Goal: Information Seeking & Learning: Learn about a topic

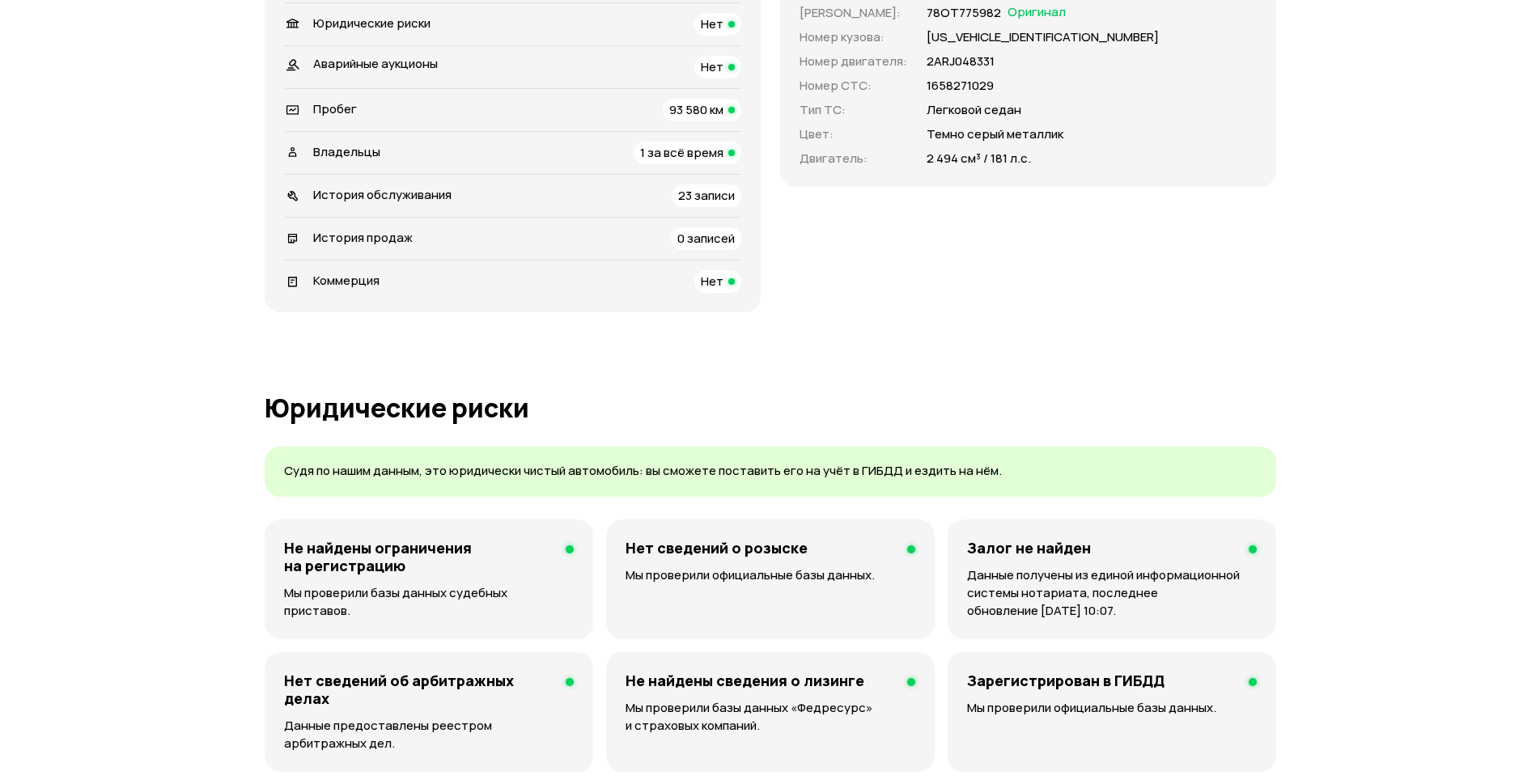
scroll to position [890, 0]
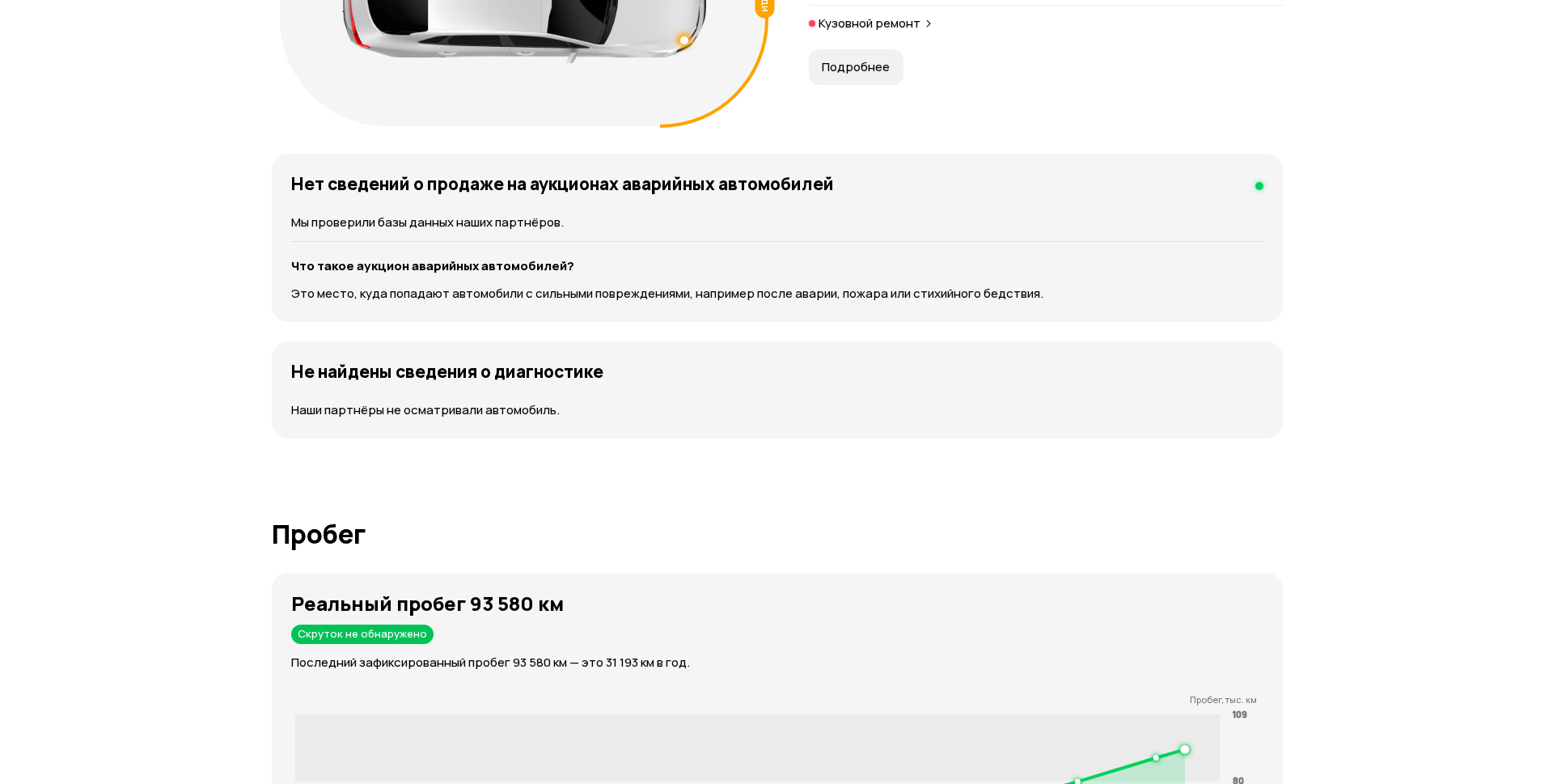
scroll to position [2034, 0]
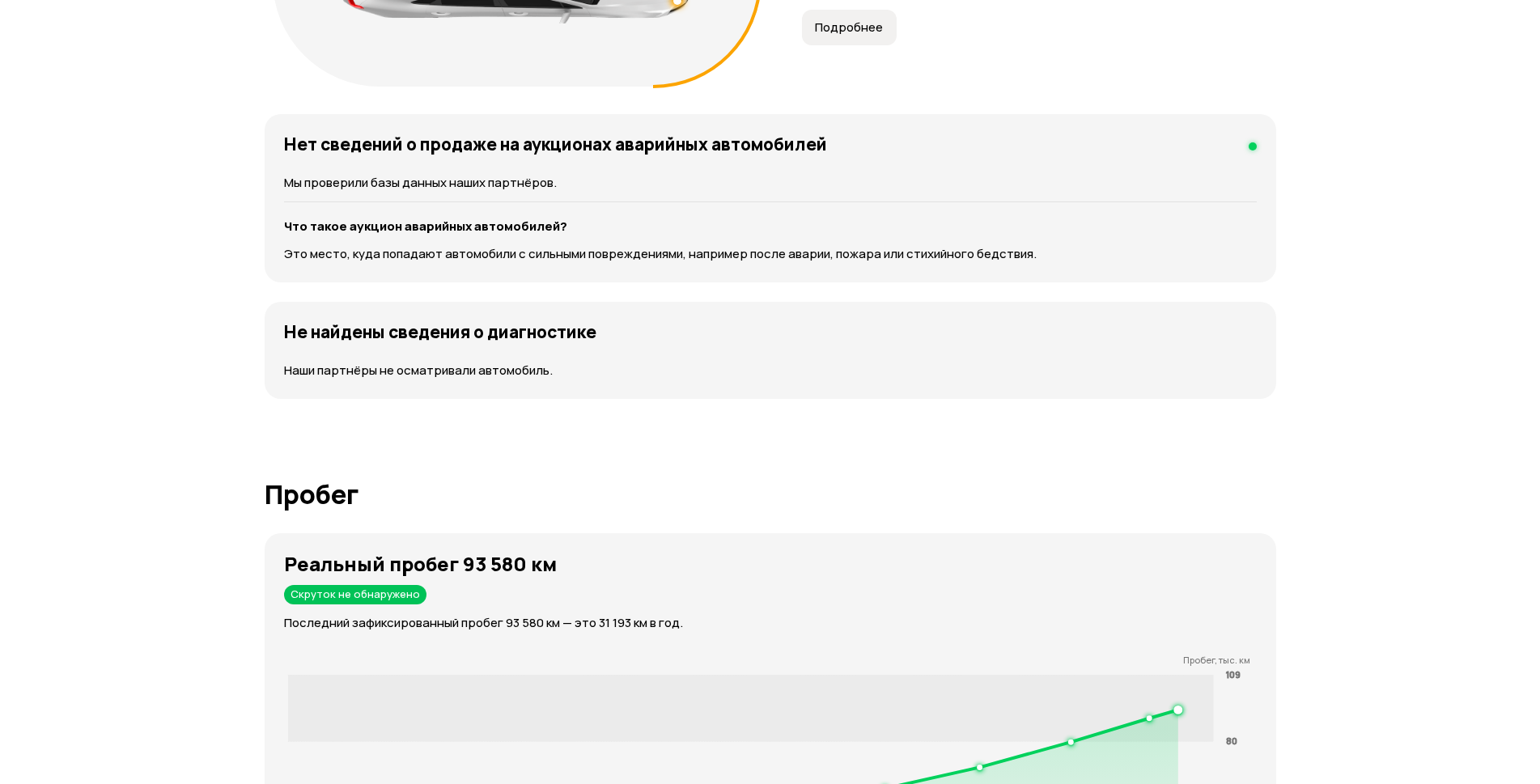
click at [802, 45] on button "Подробнее" at bounding box center [849, 27] width 95 height 36
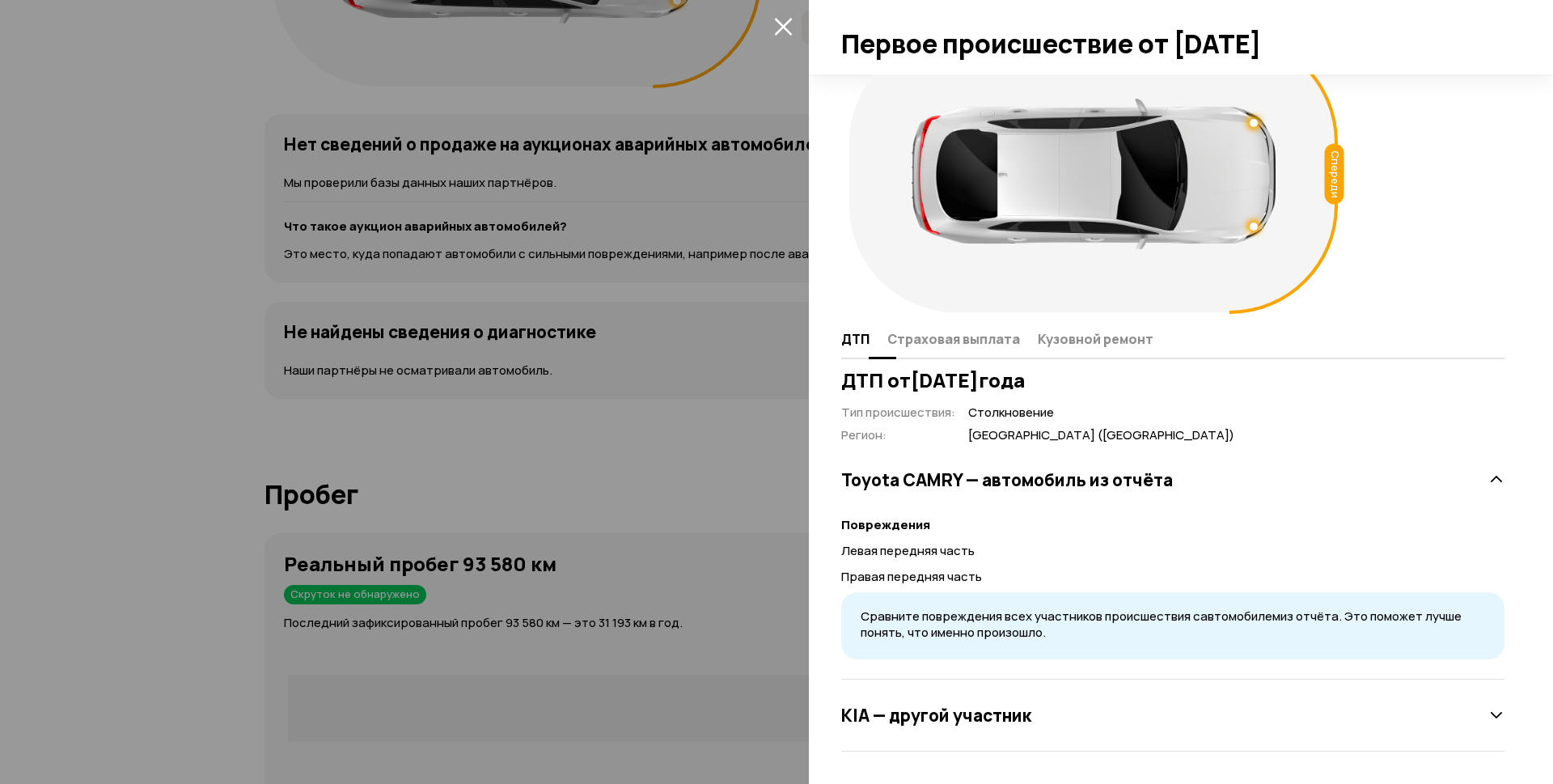
scroll to position [121, 0]
click at [965, 332] on span "Страховая выплата" at bounding box center [954, 338] width 133 height 16
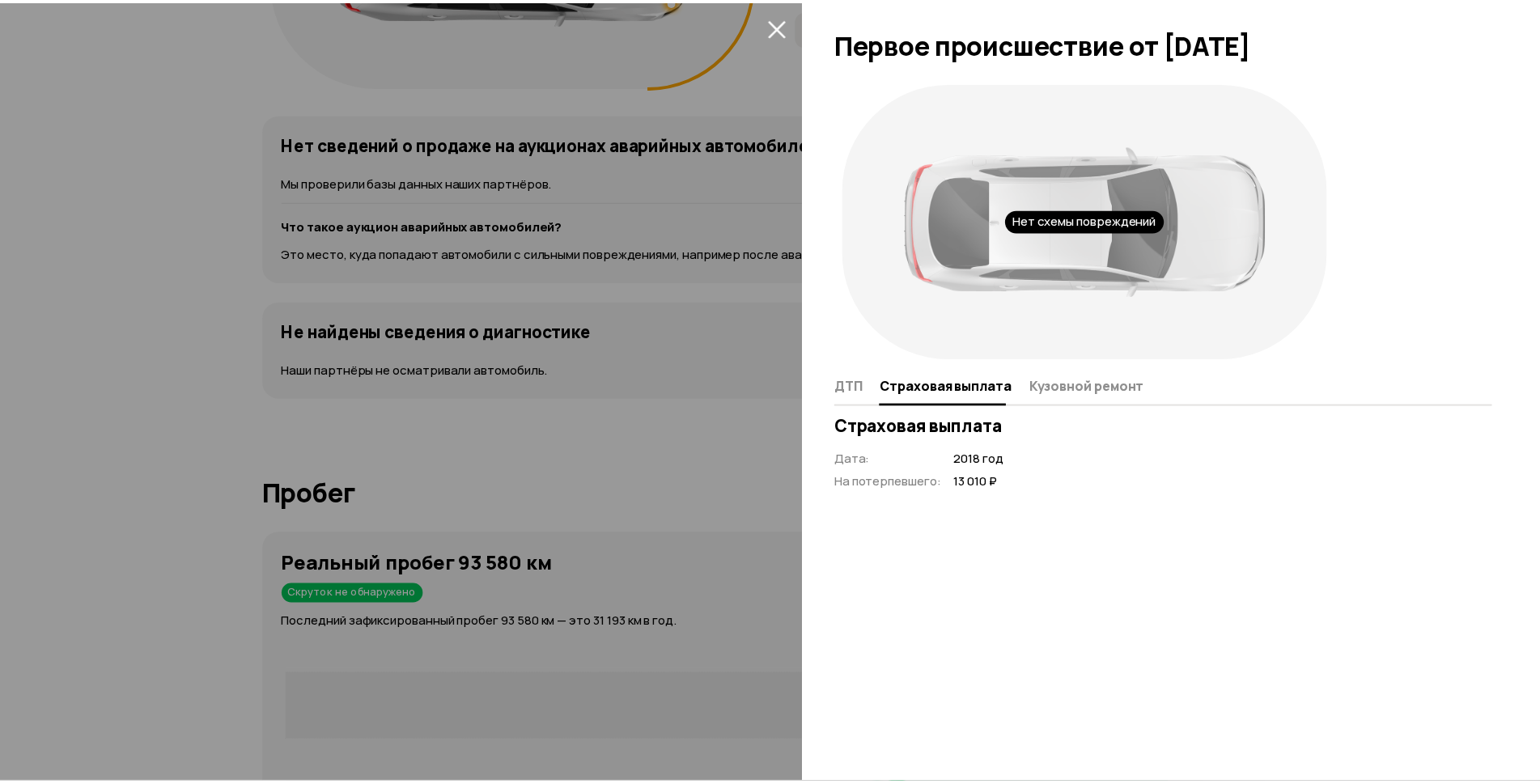
scroll to position [0, 0]
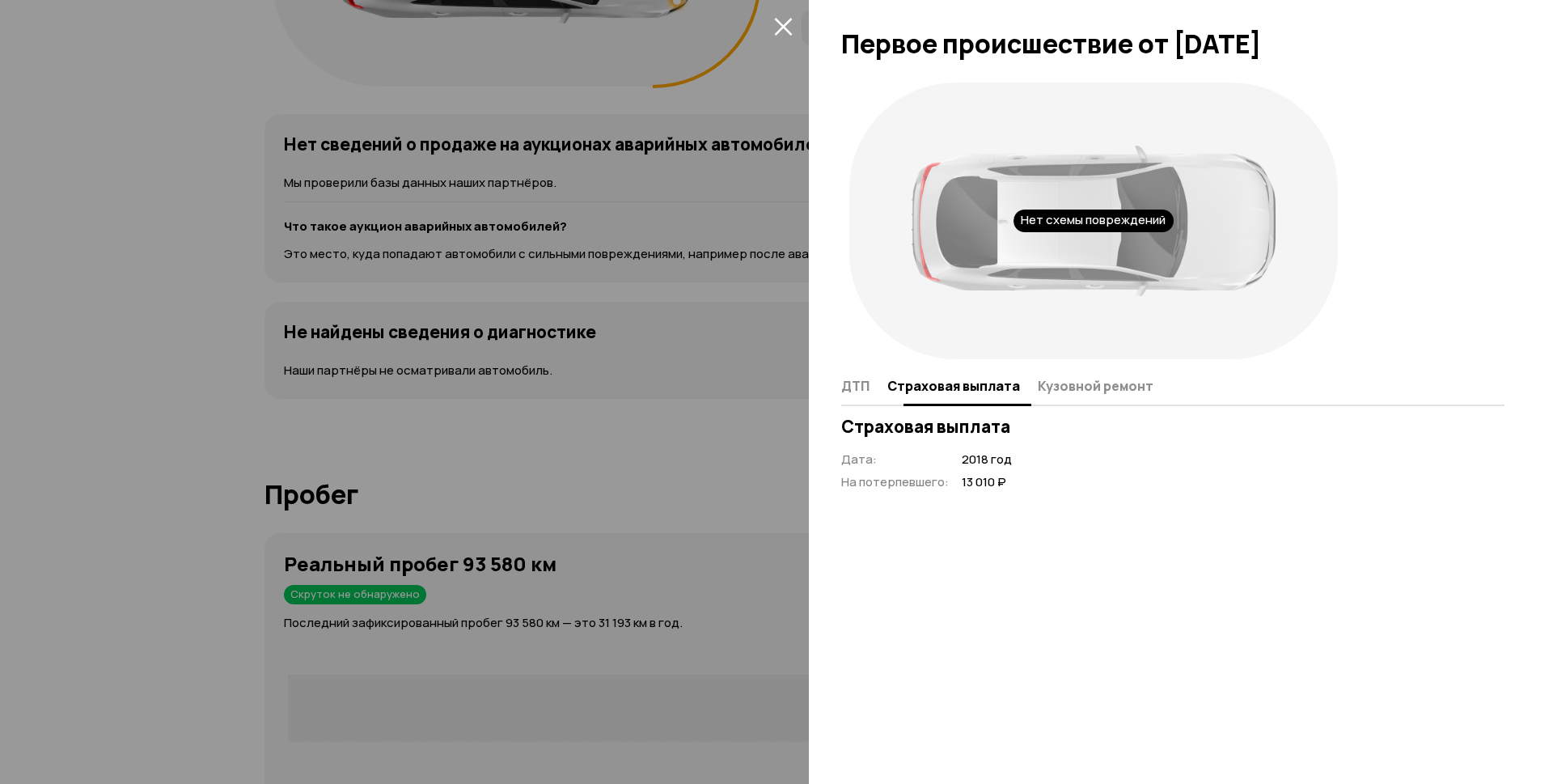
click at [1084, 393] on span "Кузовной ремонт" at bounding box center [1096, 386] width 116 height 16
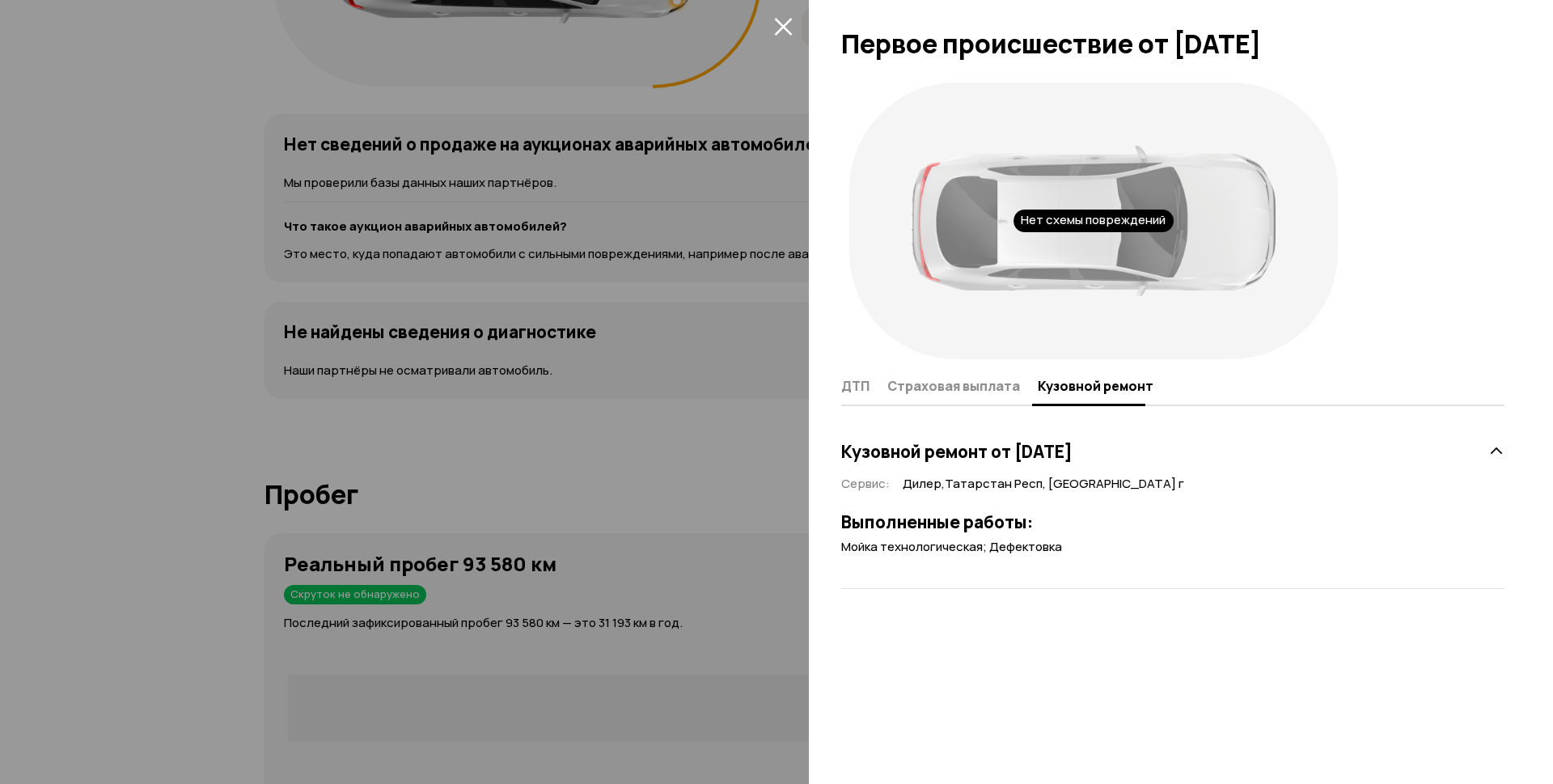
click at [775, 20] on icon "закрыть" at bounding box center [783, 26] width 18 height 18
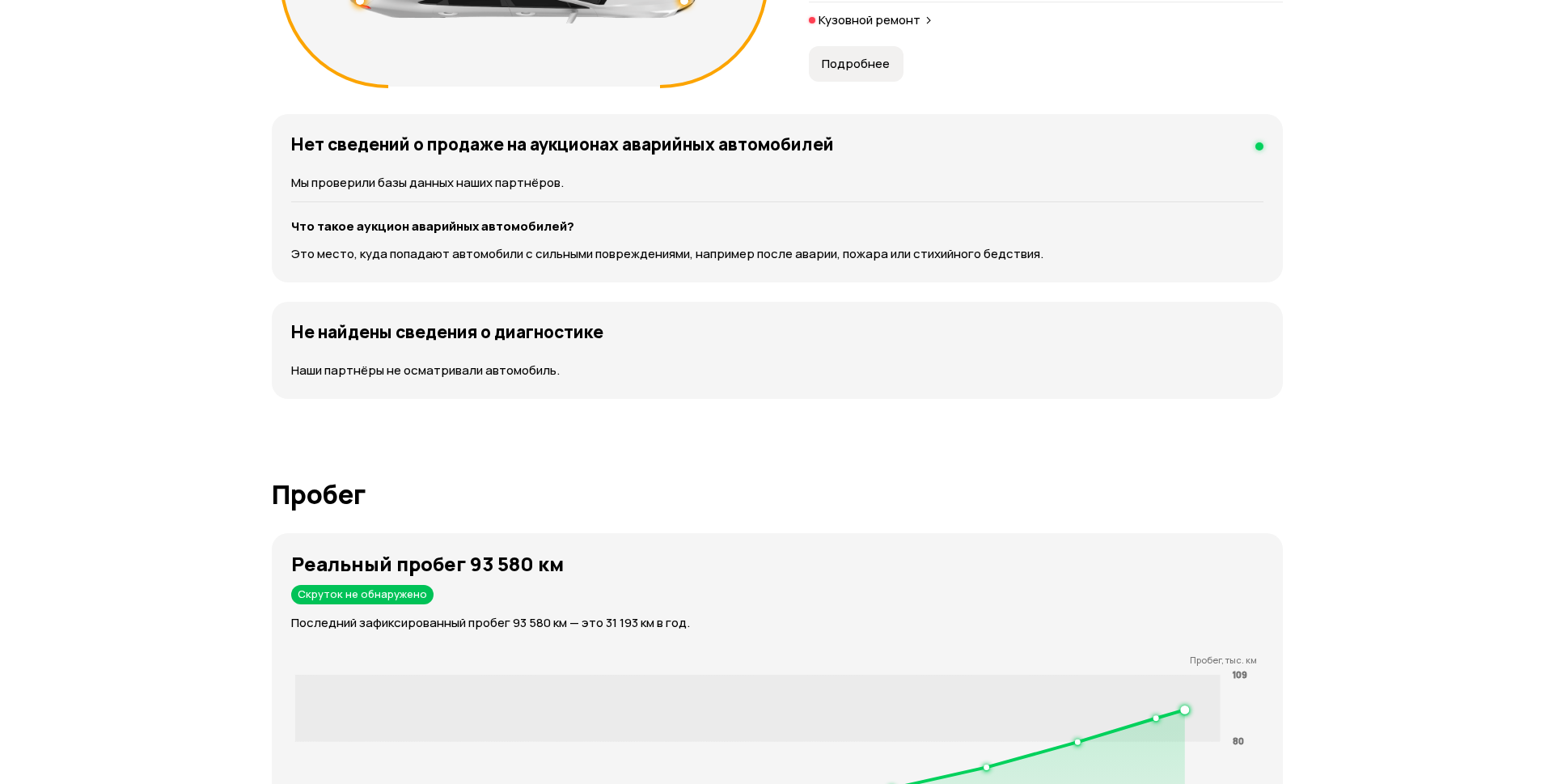
scroll to position [2277, 0]
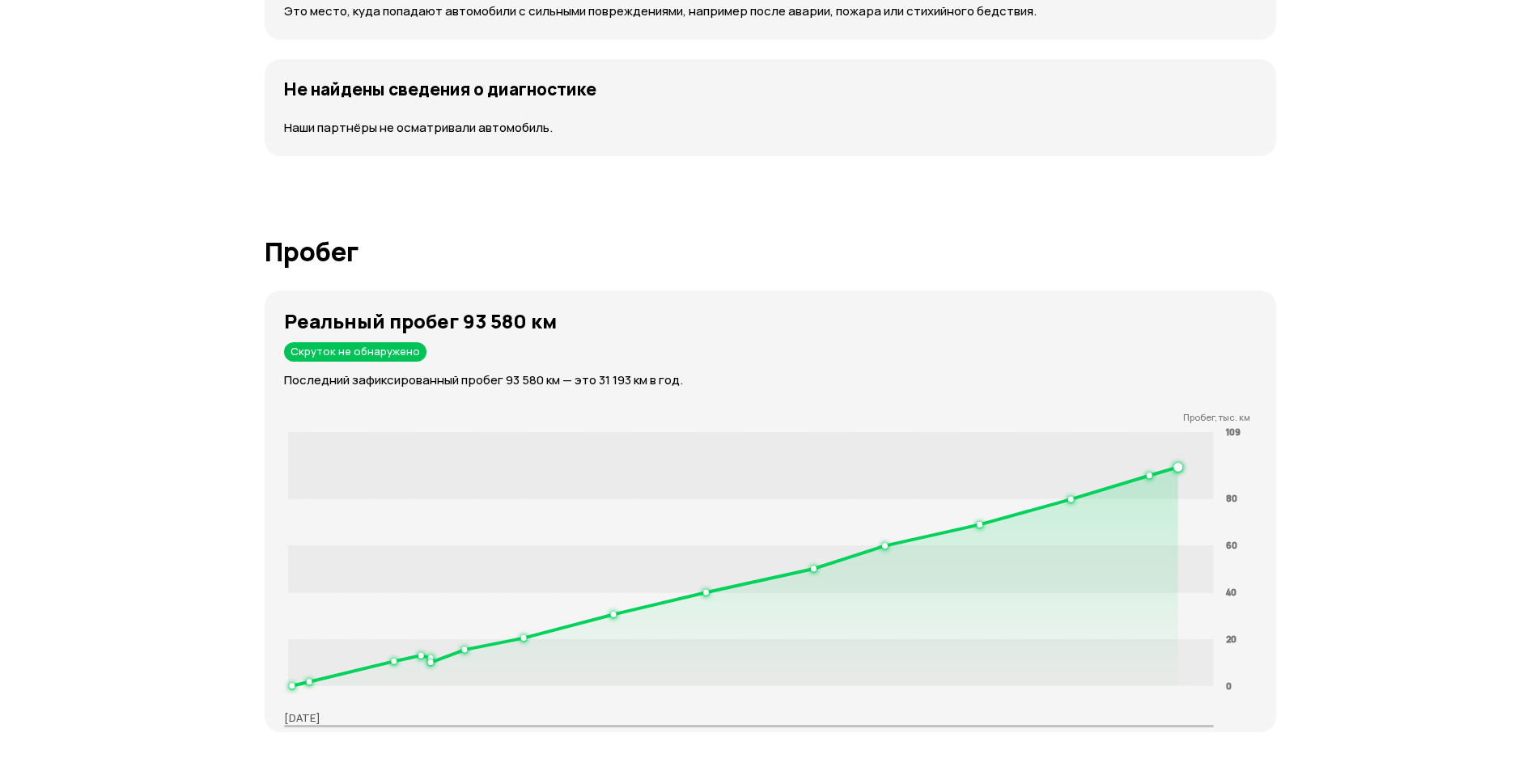
drag, startPoint x: 309, startPoint y: 549, endPoint x: 318, endPoint y: 555, distance: 10.8
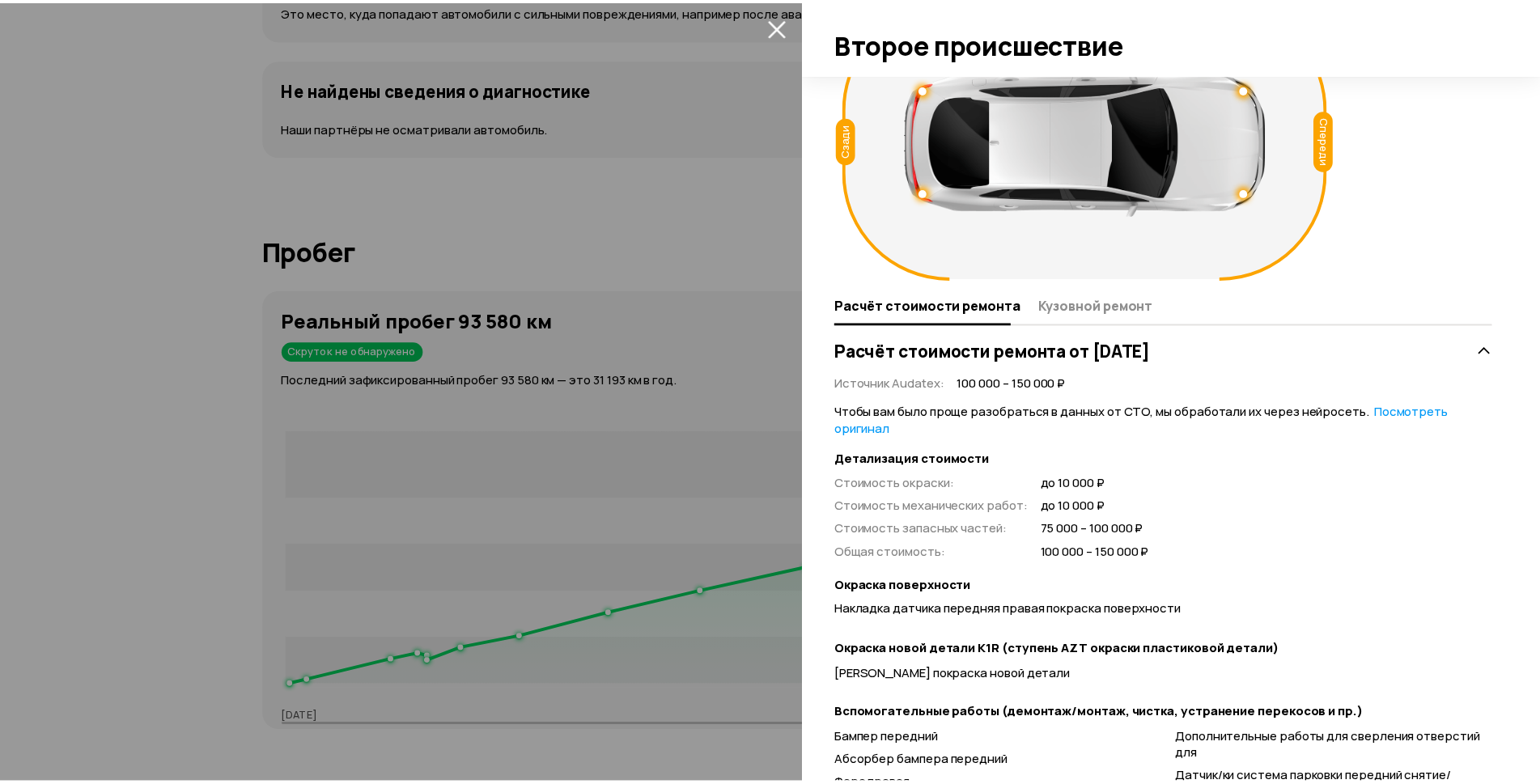
scroll to position [162, 0]
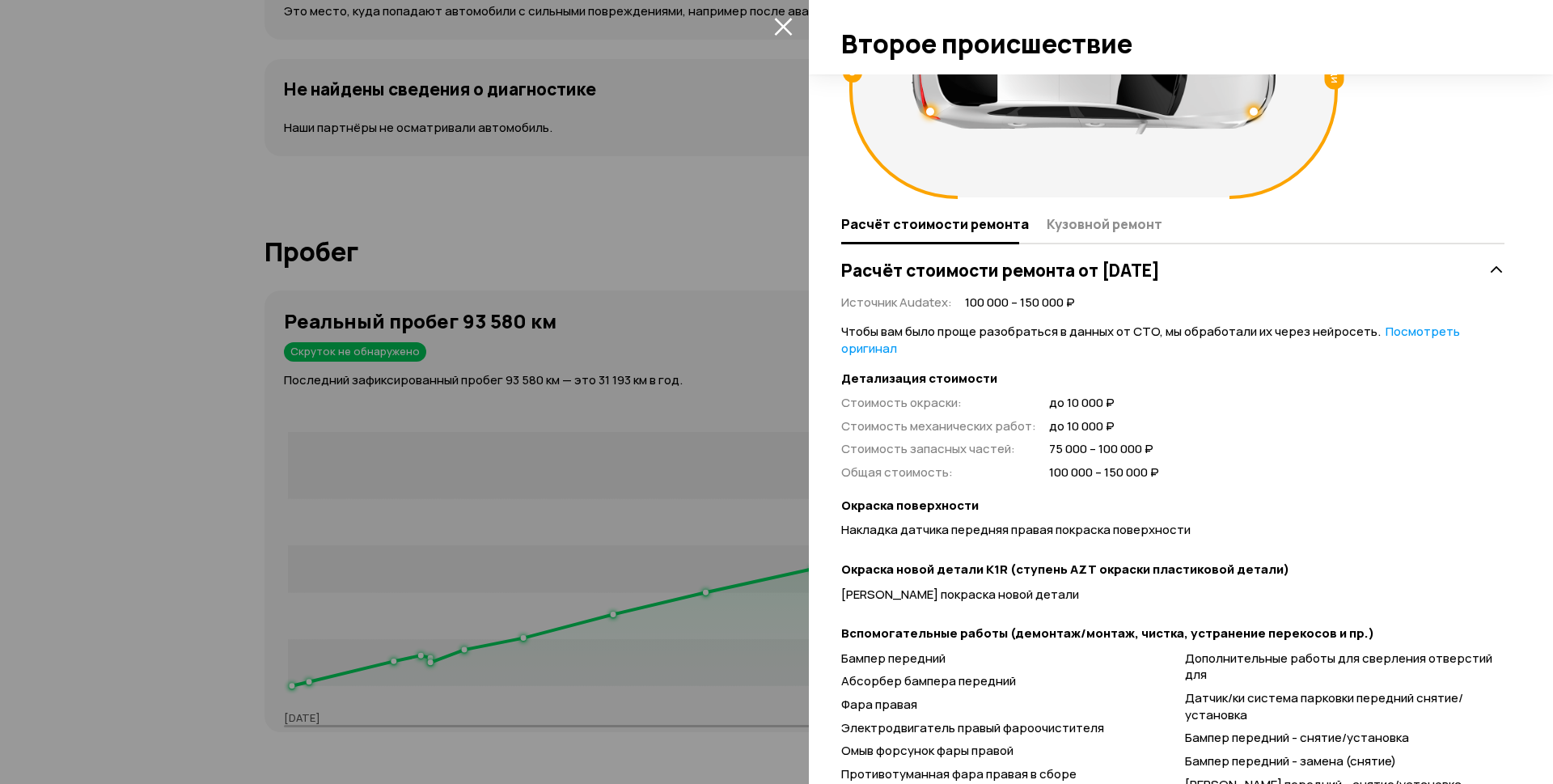
click at [783, 24] on icon "закрыть" at bounding box center [783, 26] width 18 height 18
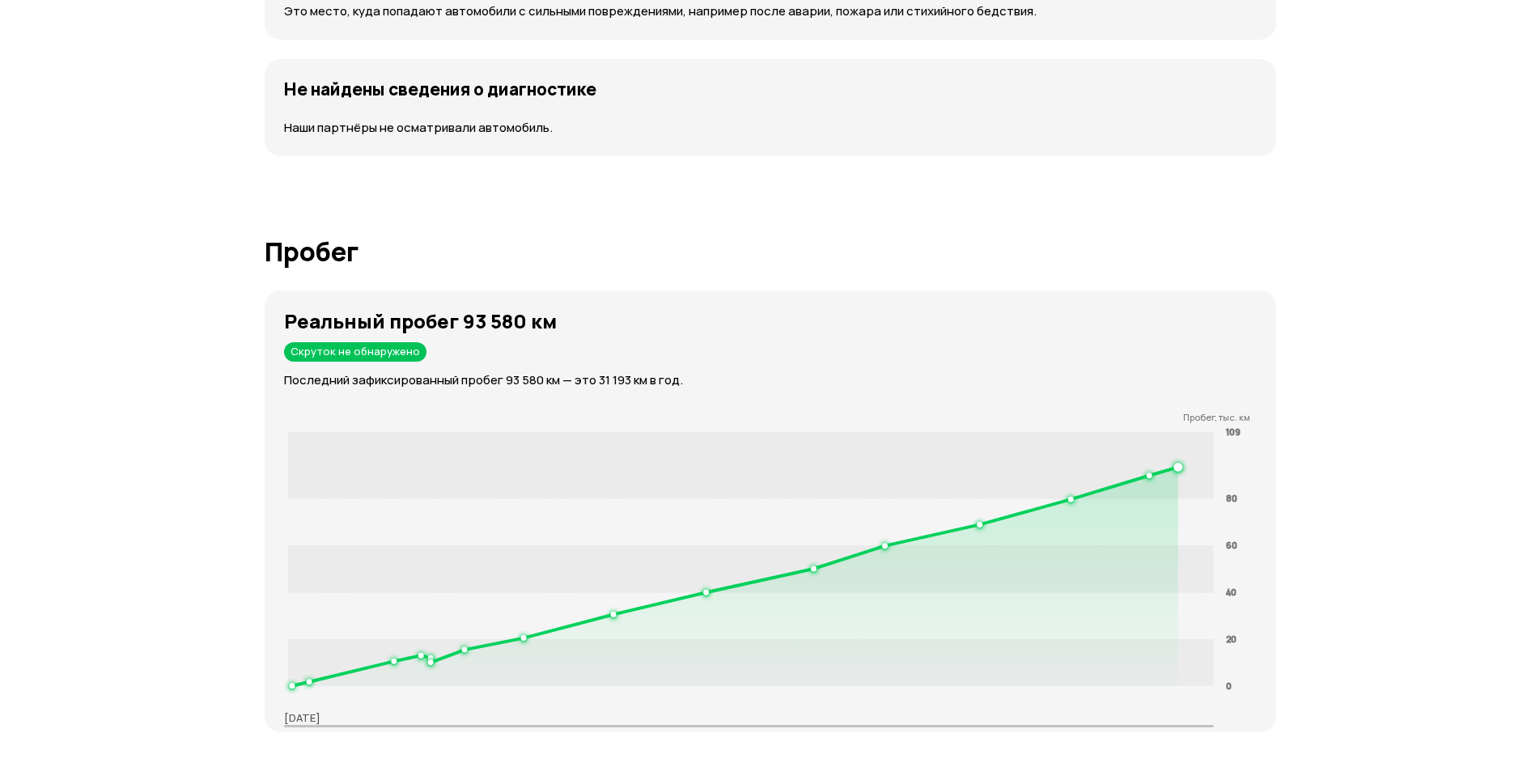
scroll to position [1954, 0]
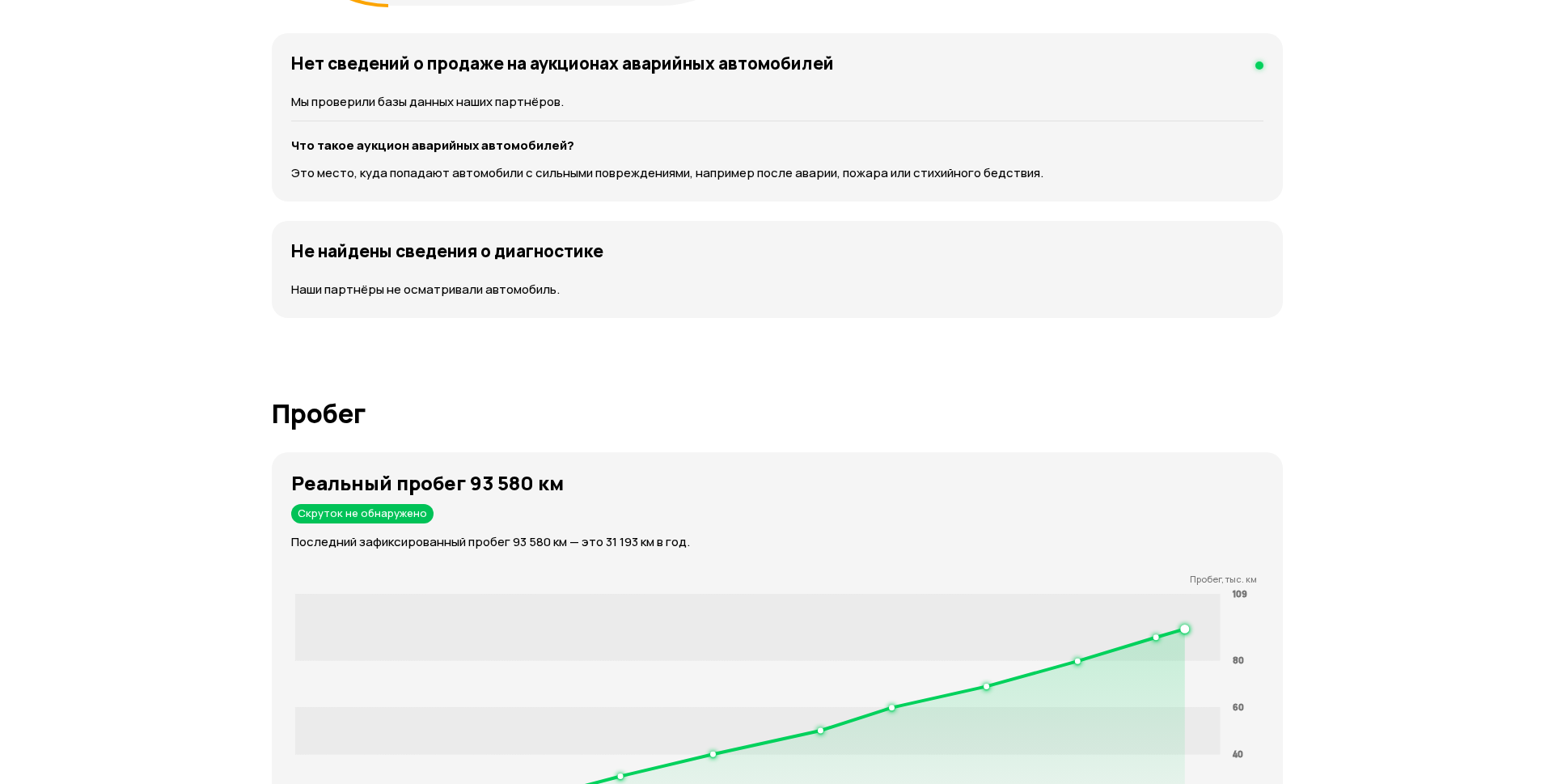
scroll to position [2196, 0]
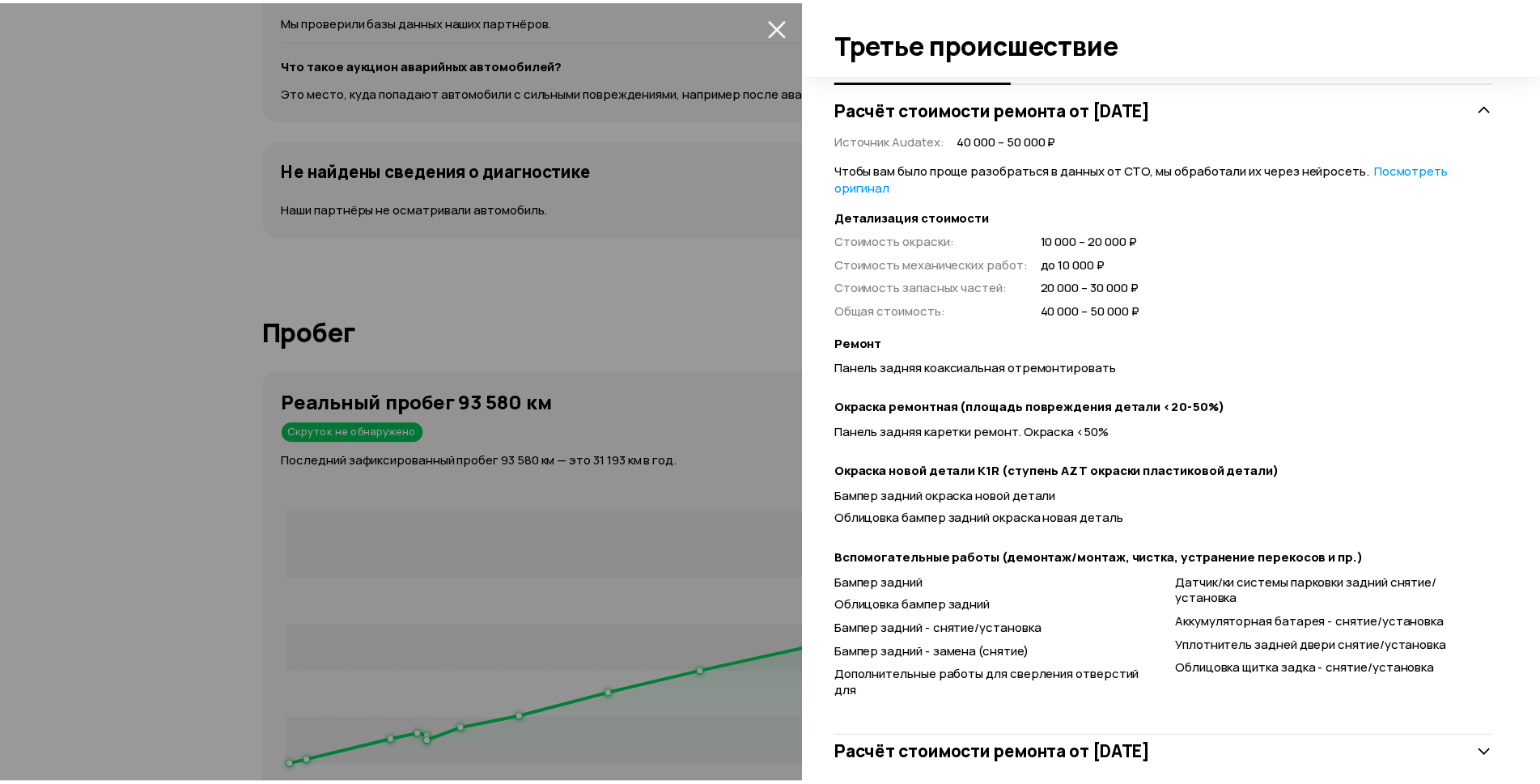
scroll to position [404, 0]
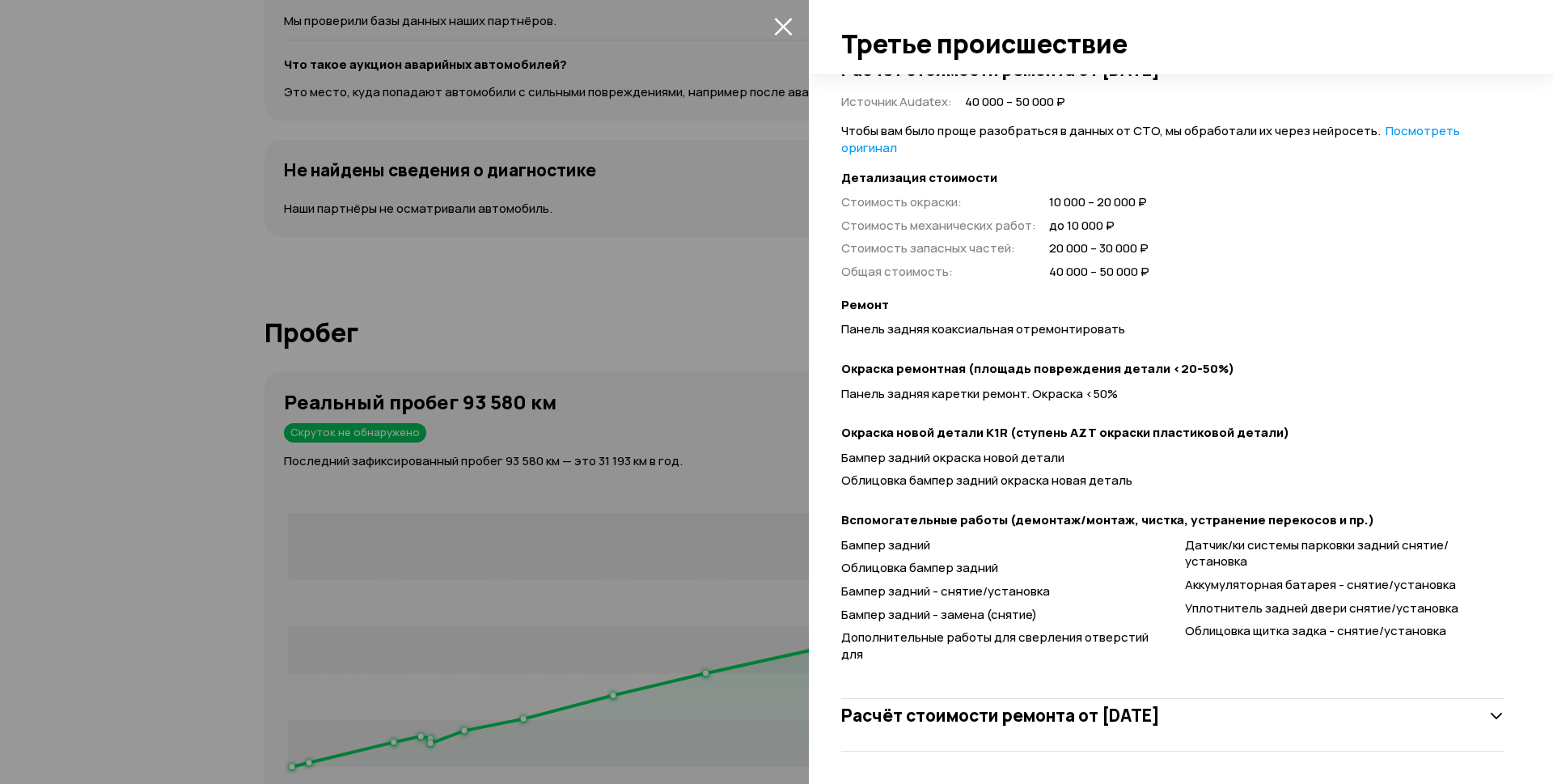
click at [786, 28] on icon "закрыть" at bounding box center [783, 26] width 17 height 17
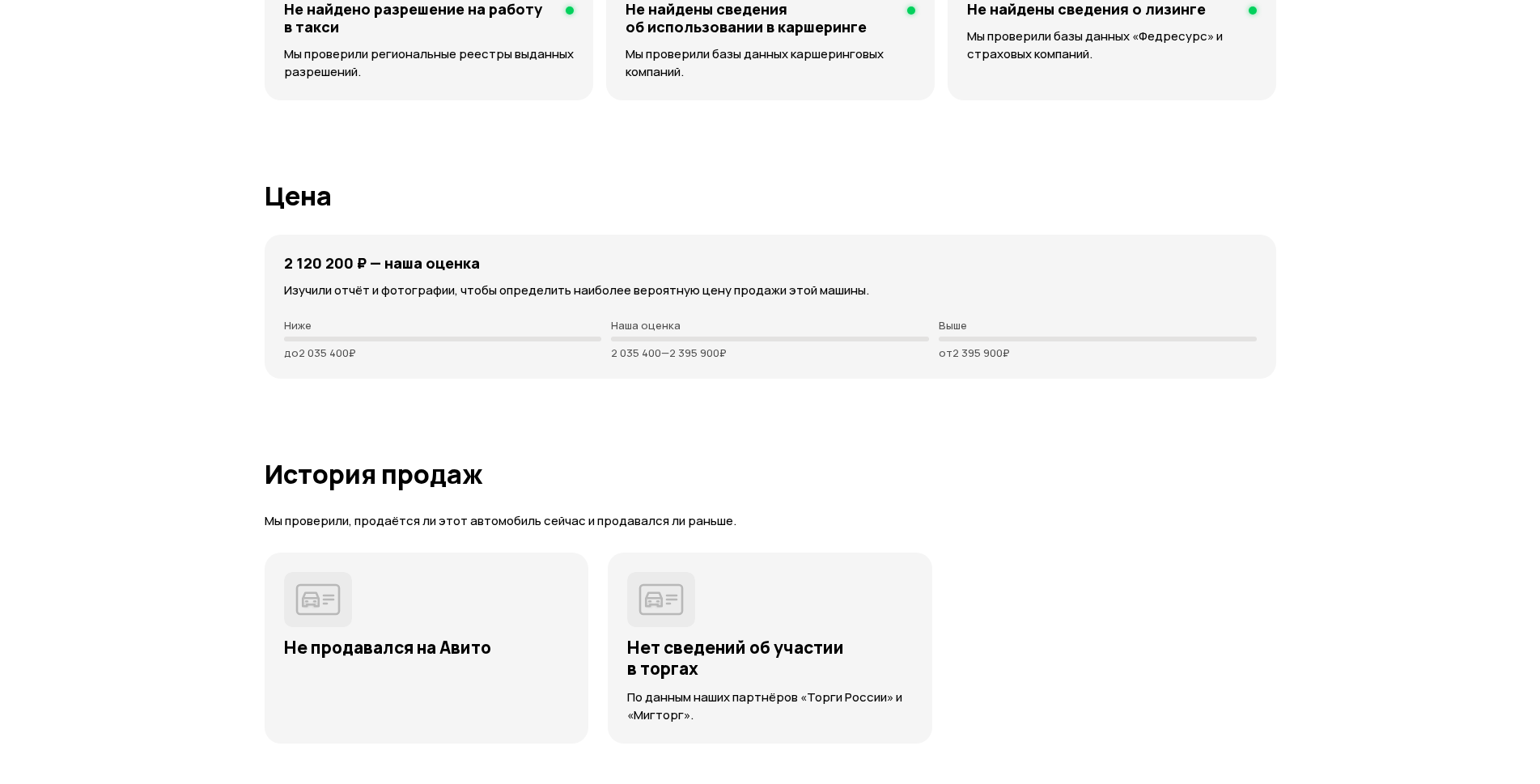
scroll to position [4137, 0]
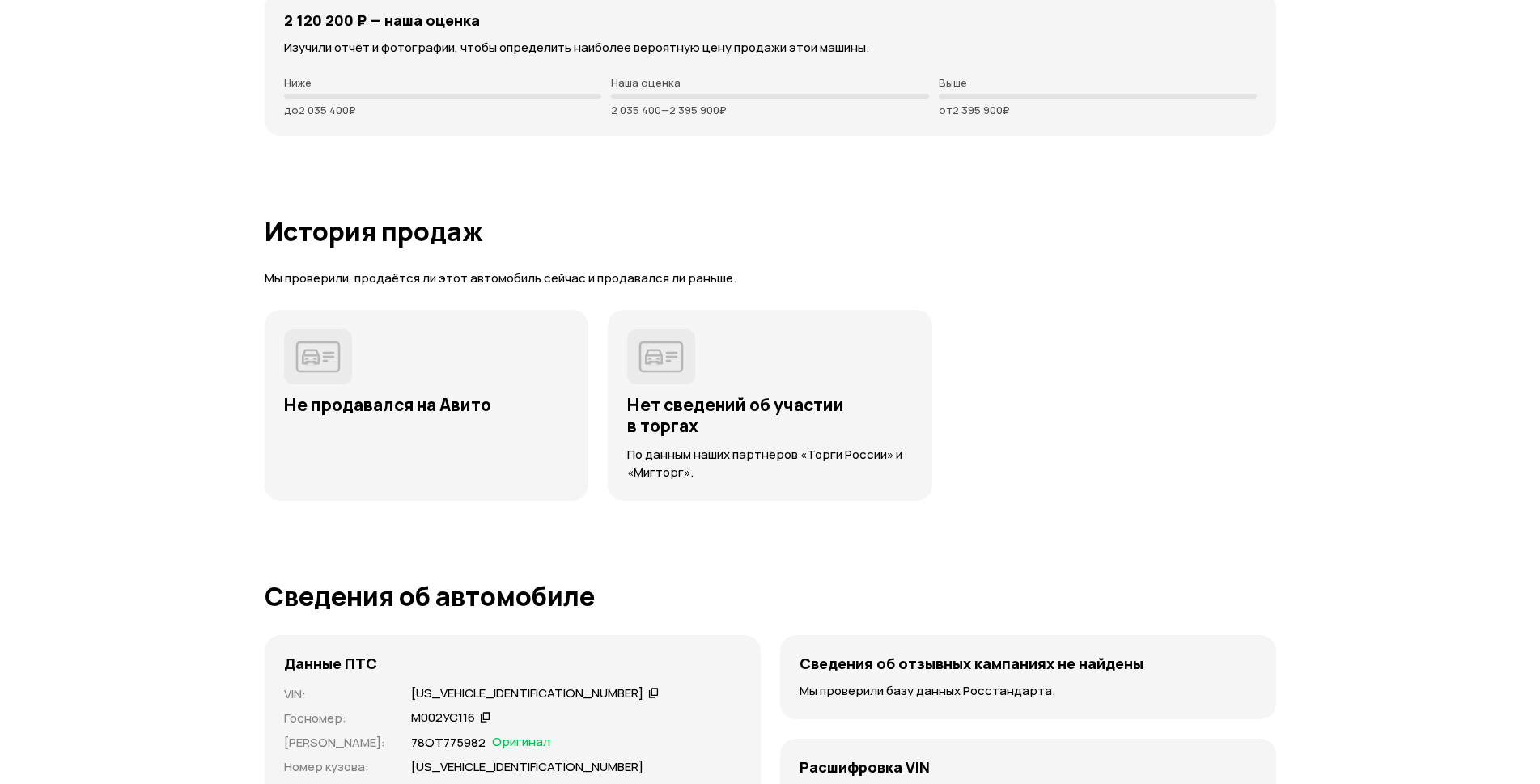
drag, startPoint x: 373, startPoint y: 244, endPoint x: 575, endPoint y: 266, distance: 203.2
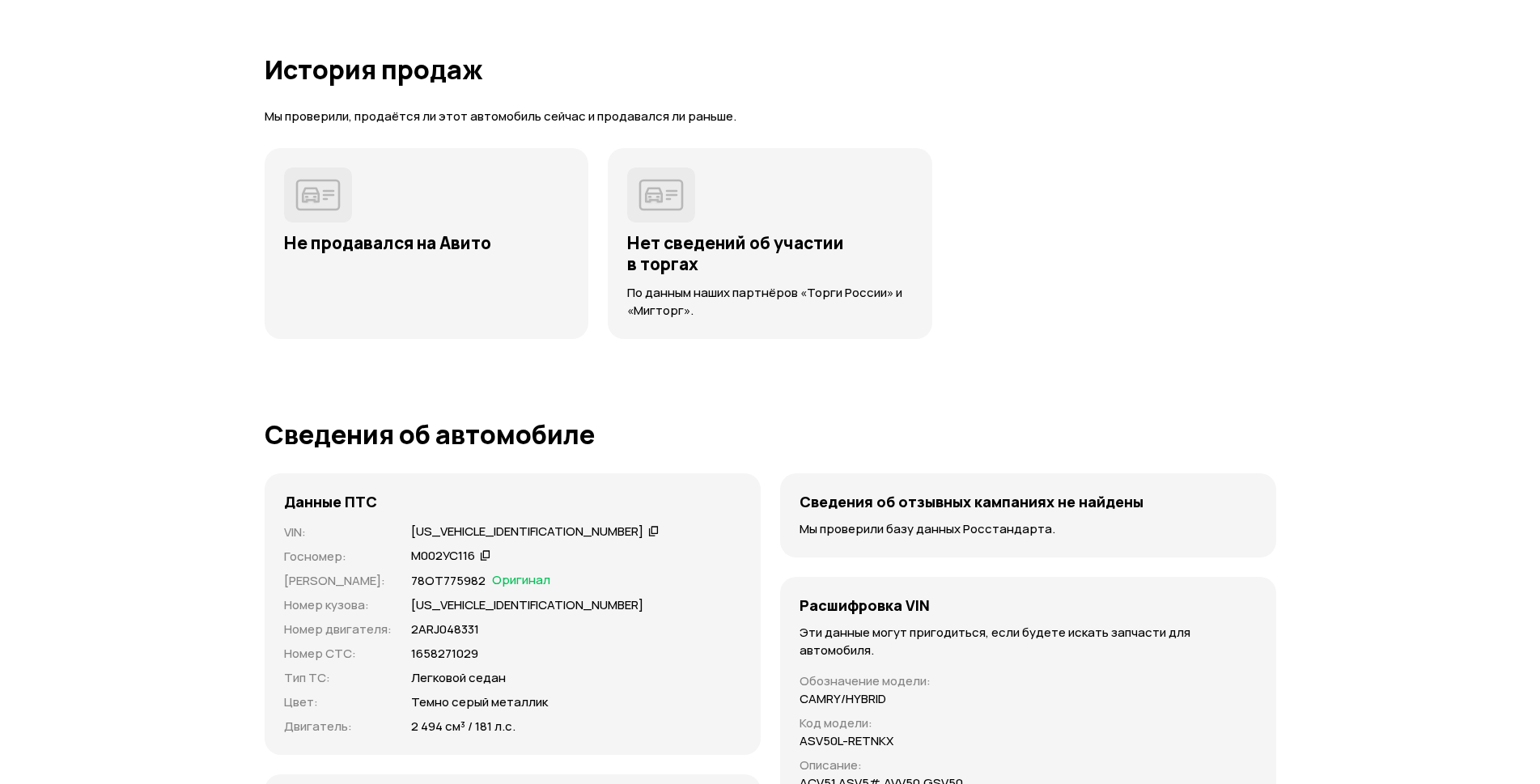
scroll to position [4380, 0]
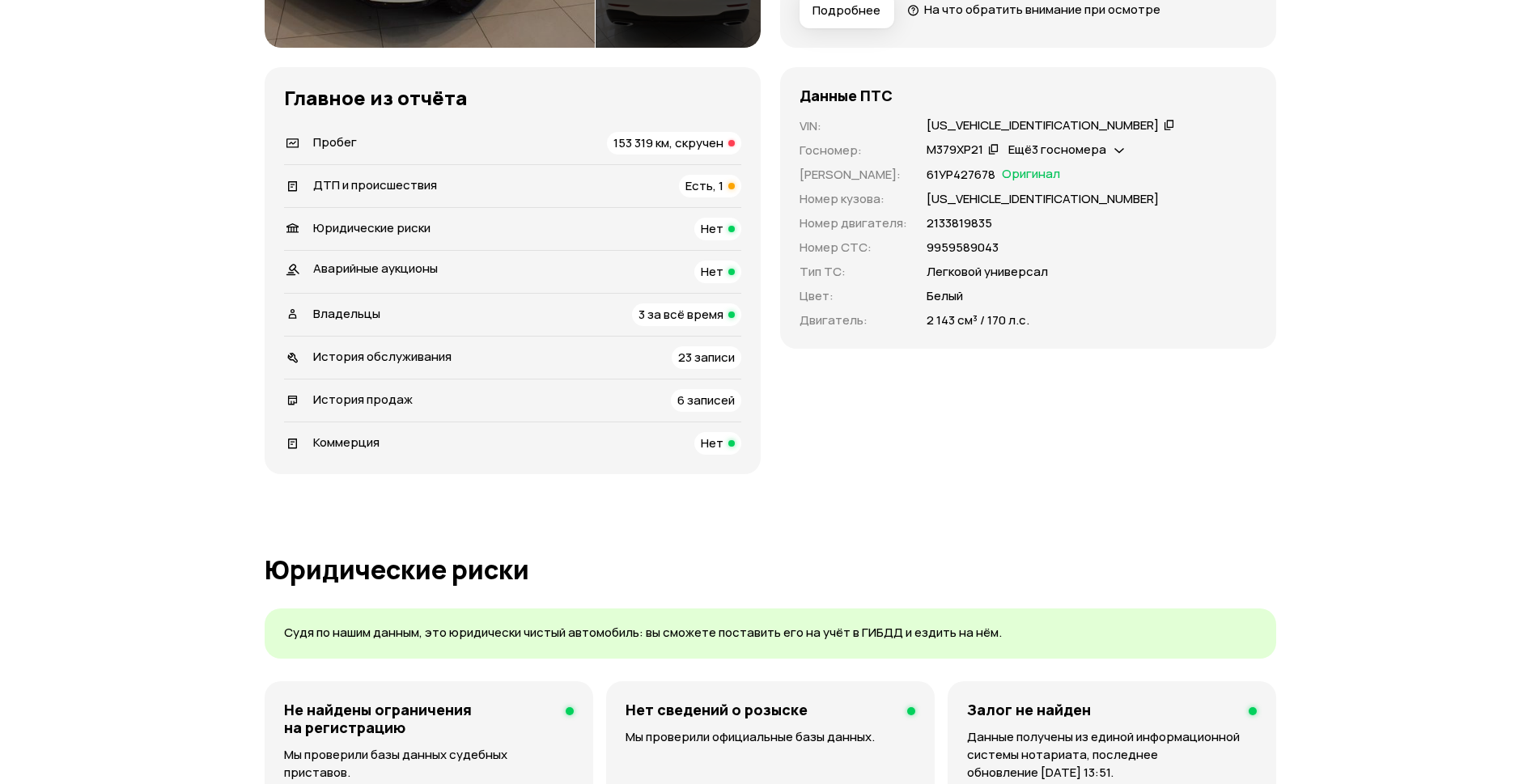
scroll to position [647, 0]
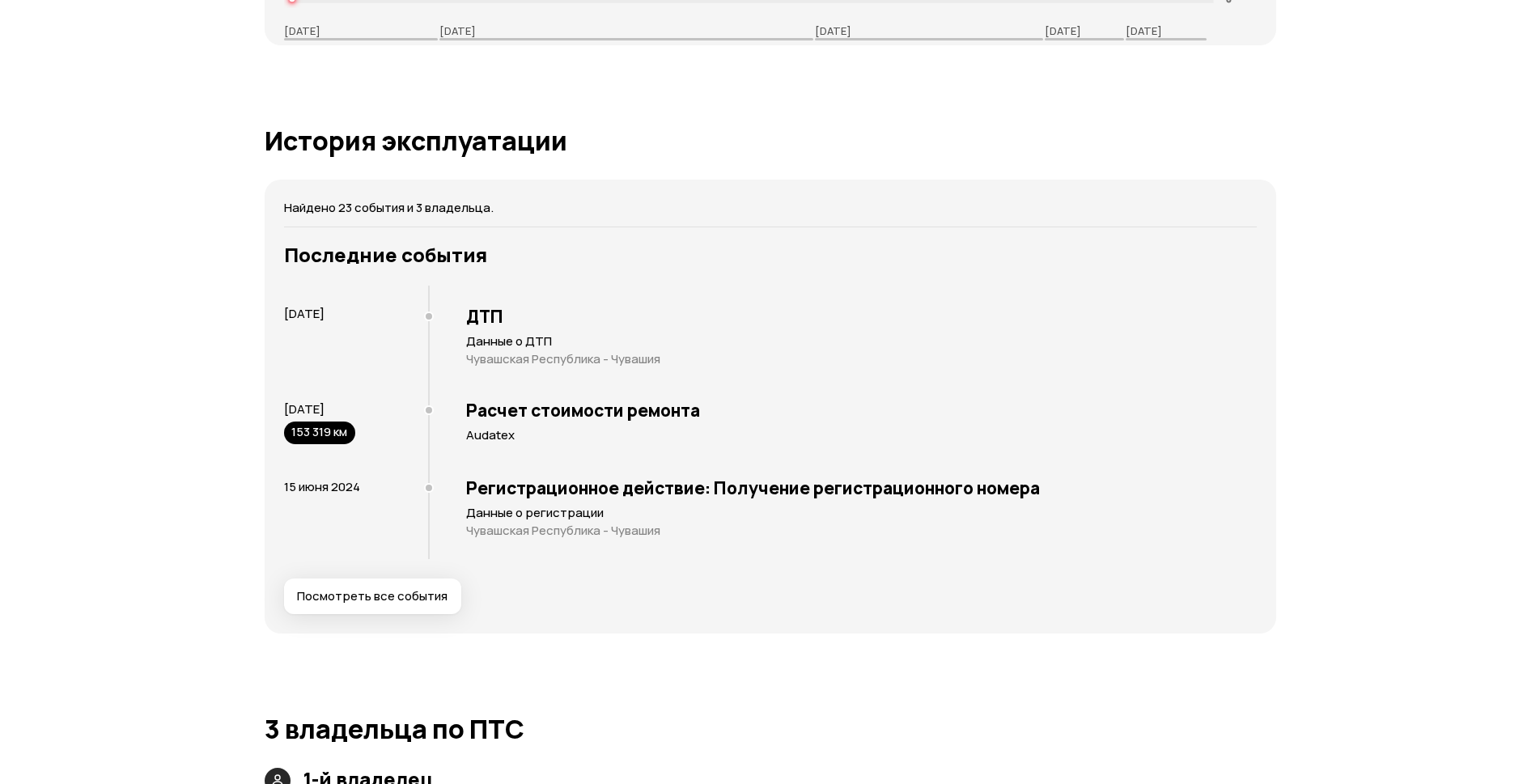
scroll to position [3054, 0]
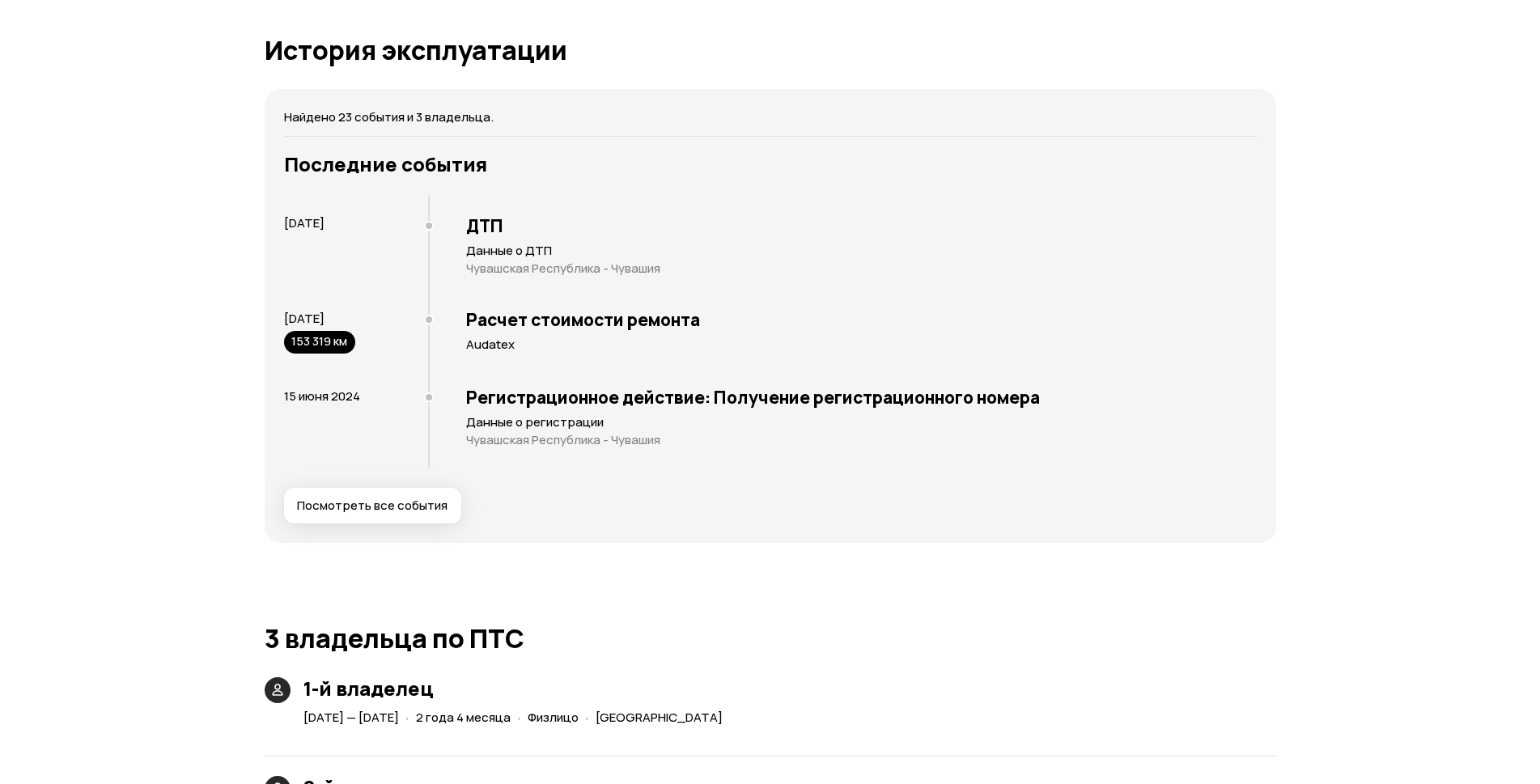
drag, startPoint x: 452, startPoint y: 95, endPoint x: 438, endPoint y: 95, distance: 14.0
drag, startPoint x: 437, startPoint y: 104, endPoint x: 498, endPoint y: 97, distance: 61.4
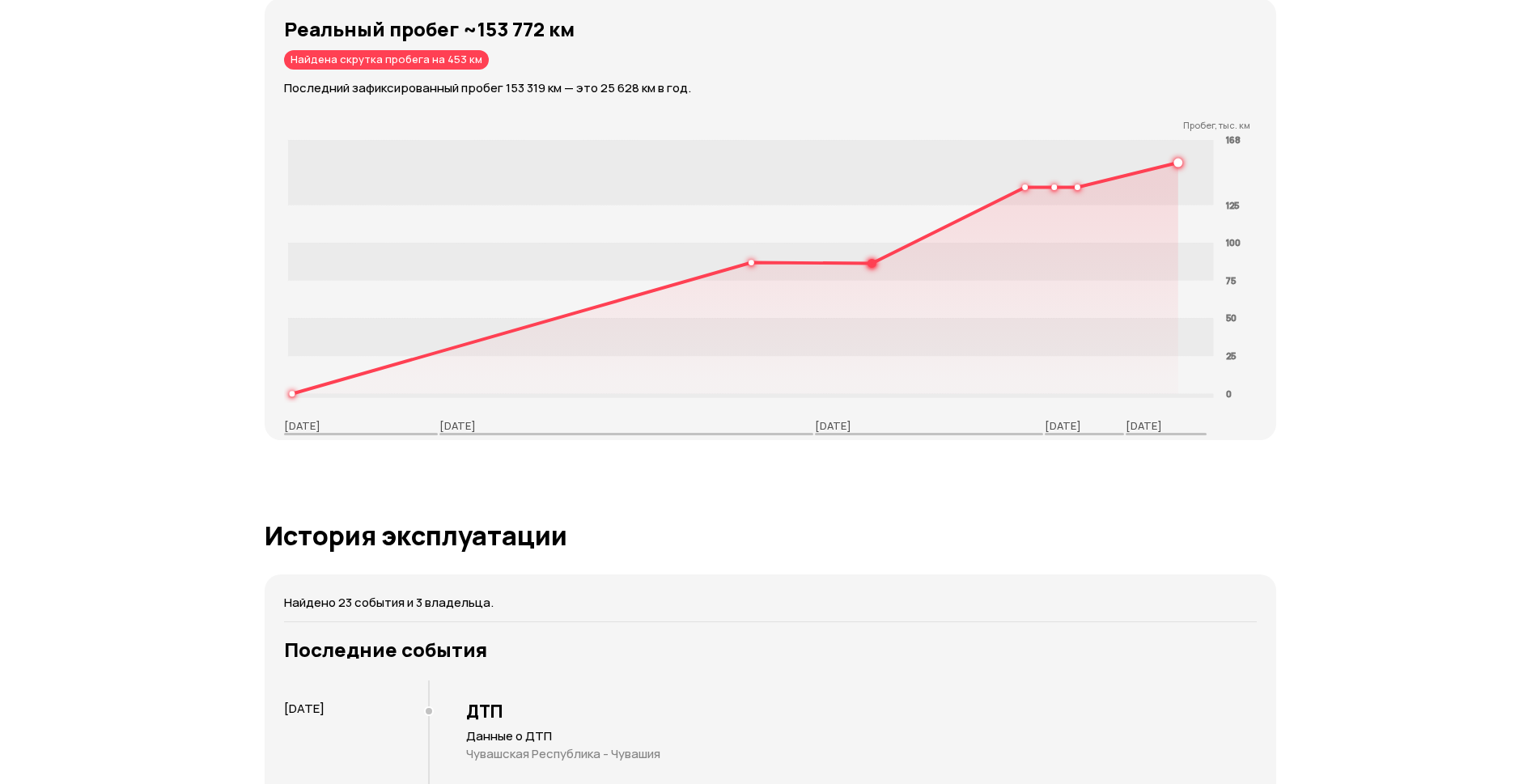
scroll to position [2245, 0]
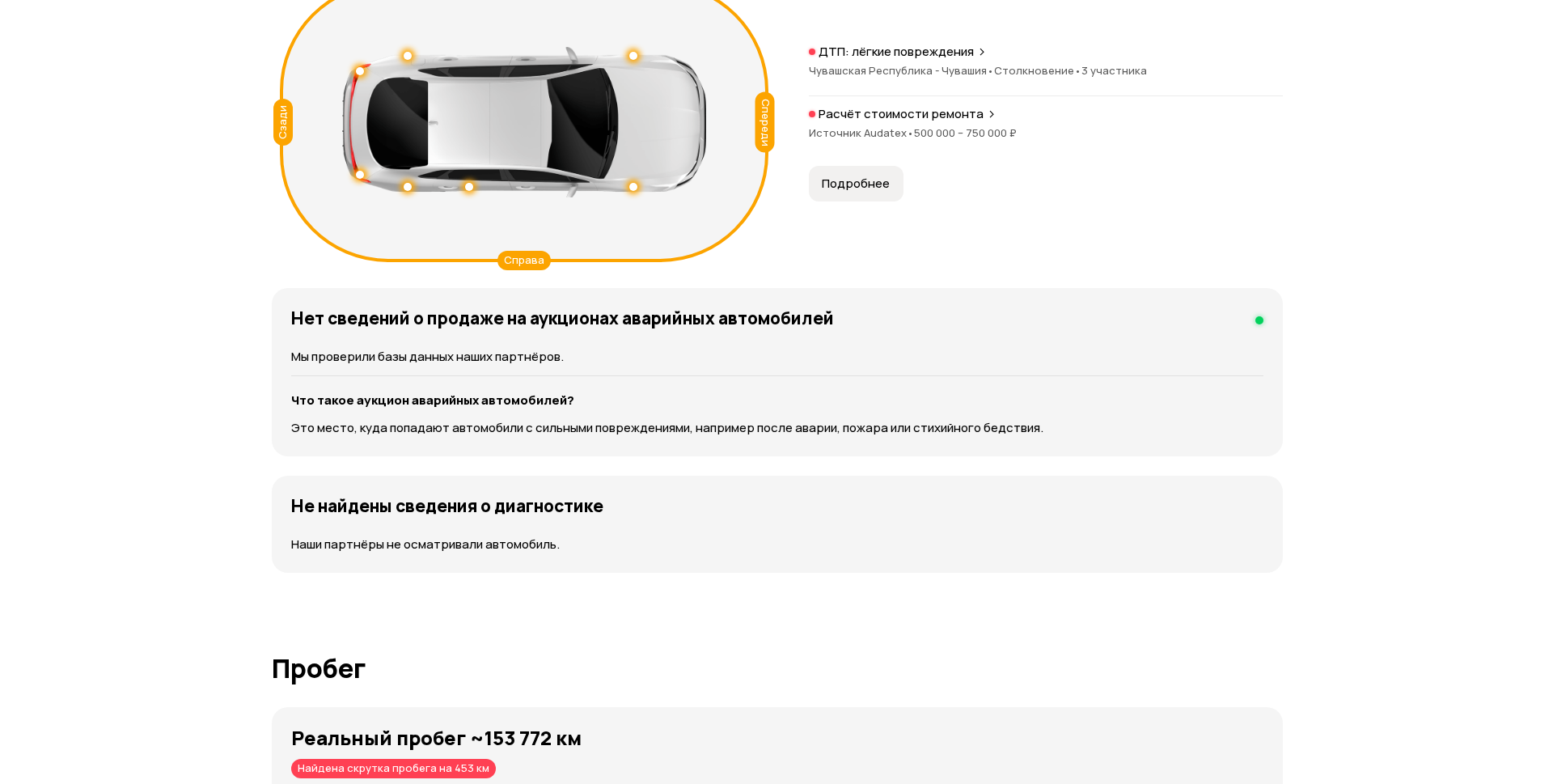
scroll to position [2022, 0]
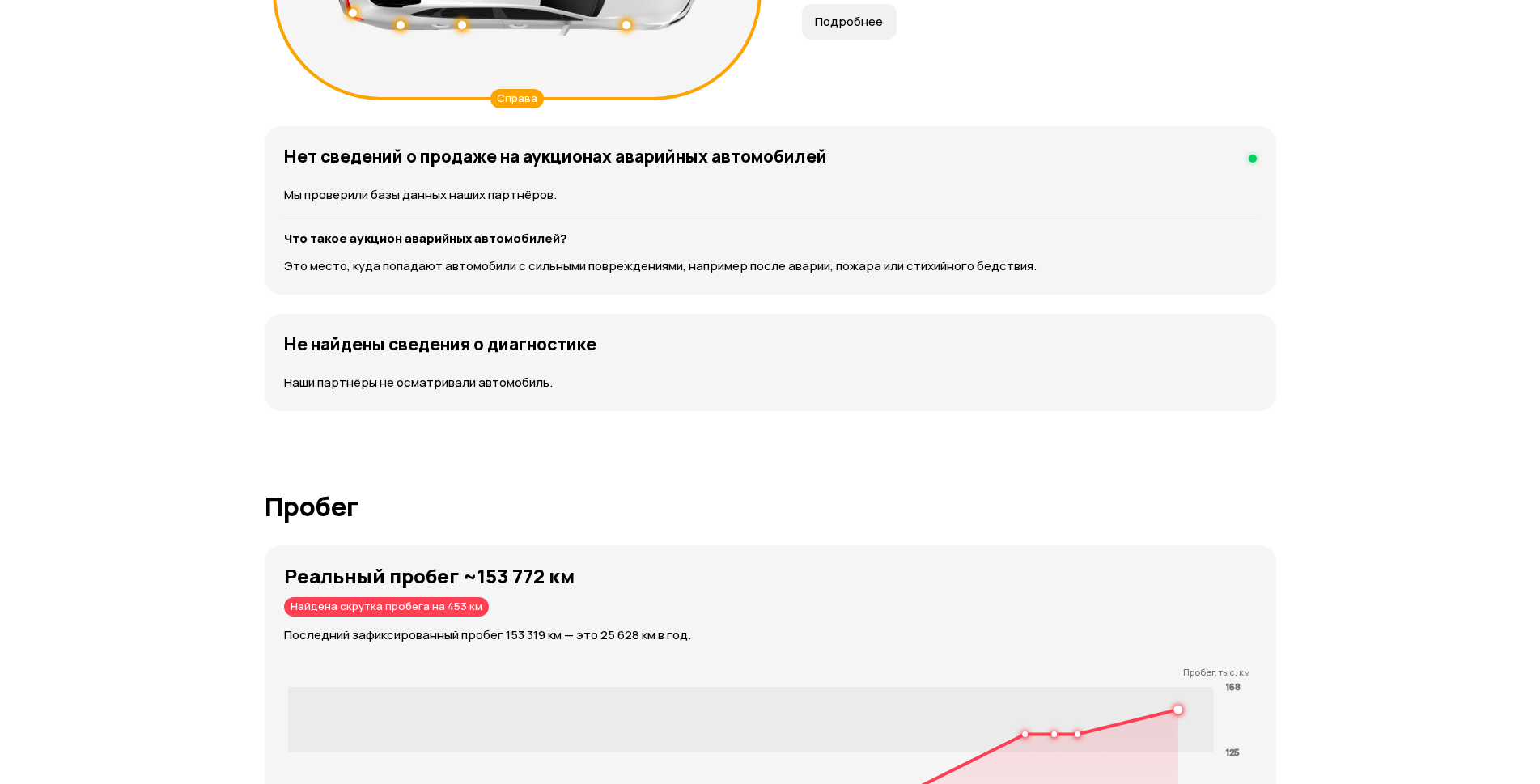
click at [815, 30] on span "Подробнее" at bounding box center [849, 21] width 68 height 16
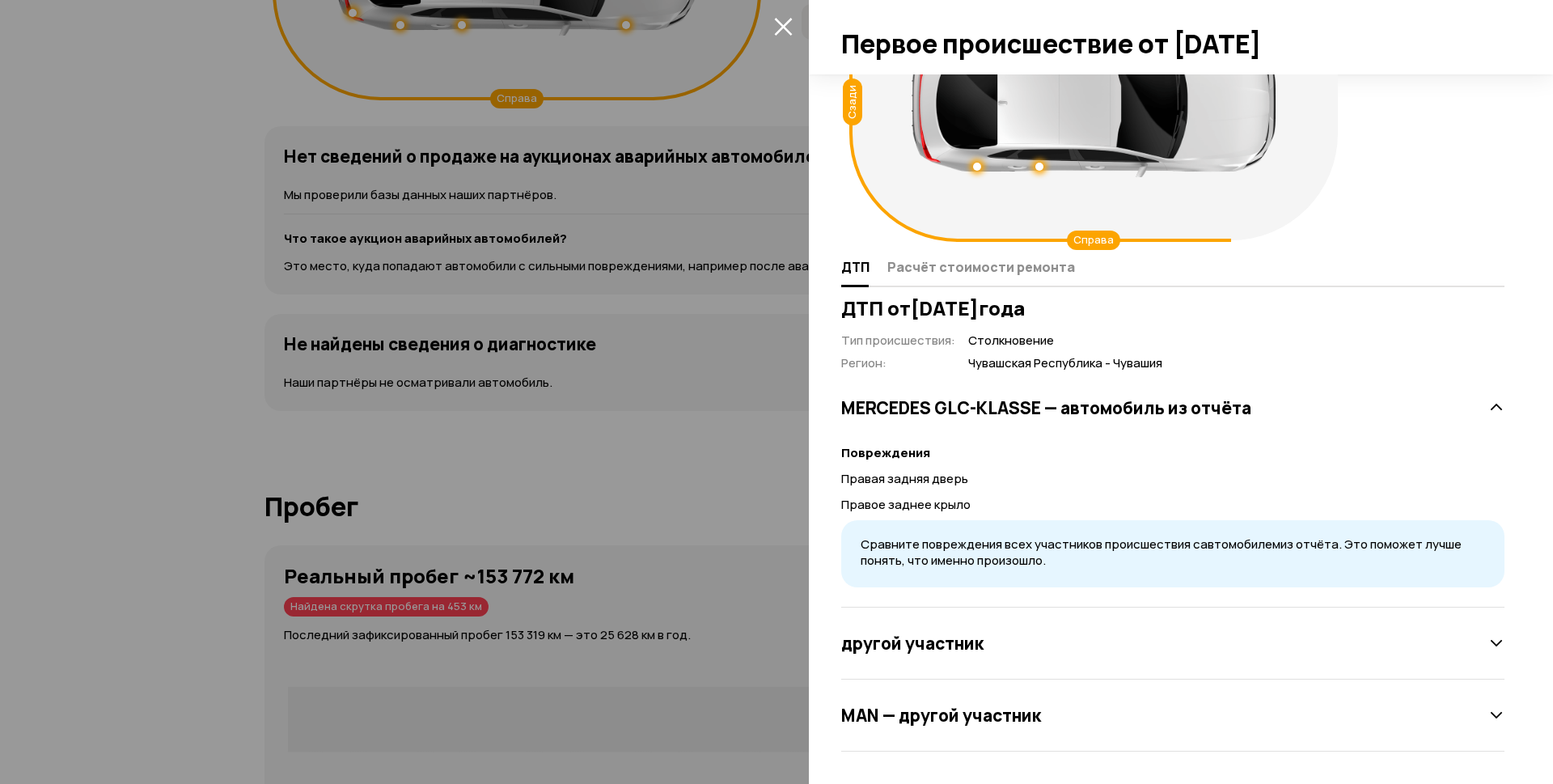
scroll to position [193, 0]
click at [972, 271] on span "Расчёт стоимости ремонта" at bounding box center [981, 266] width 188 height 16
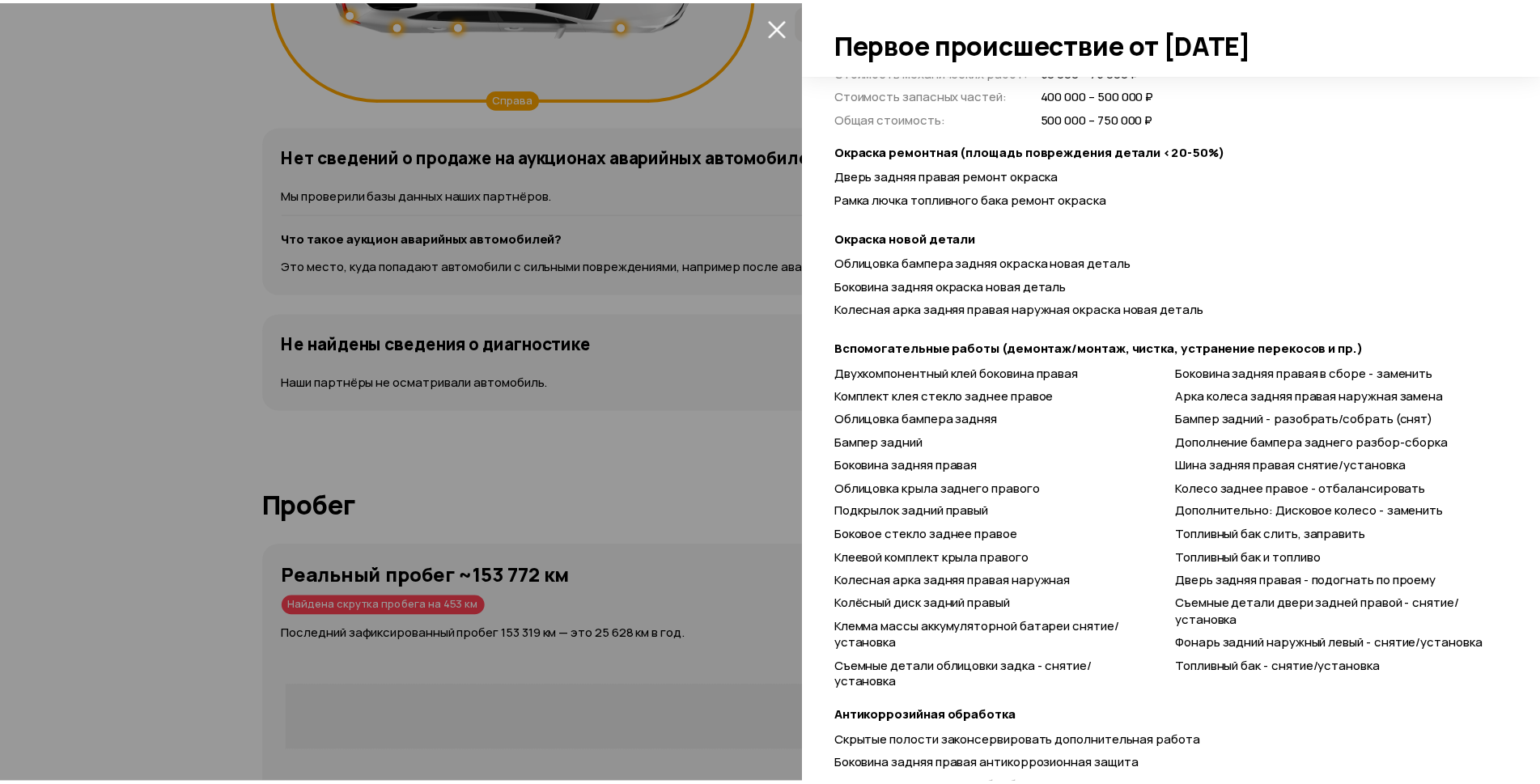
scroll to position [678, 0]
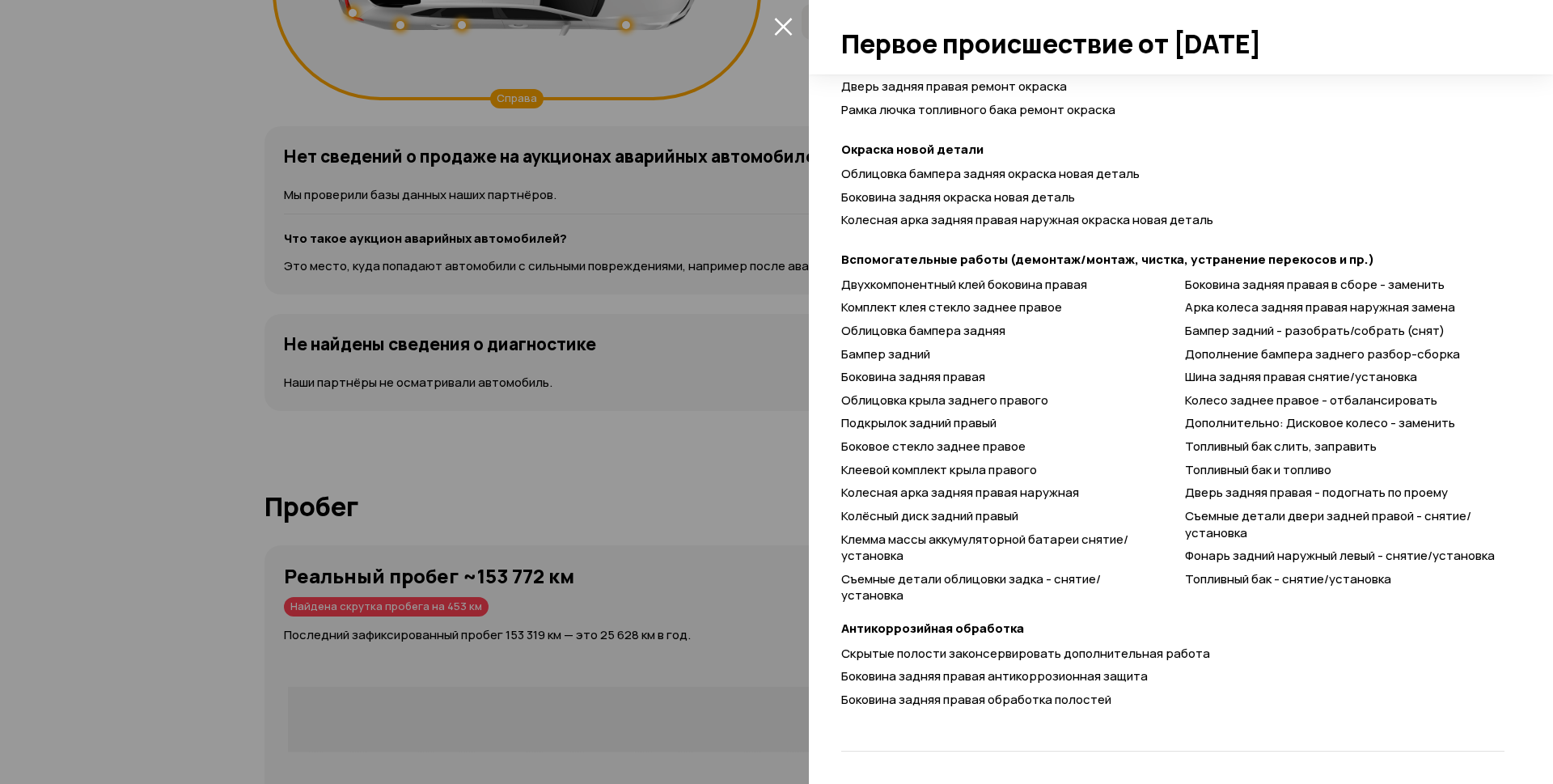
click at [786, 33] on icon "закрыть" at bounding box center [783, 26] width 18 height 18
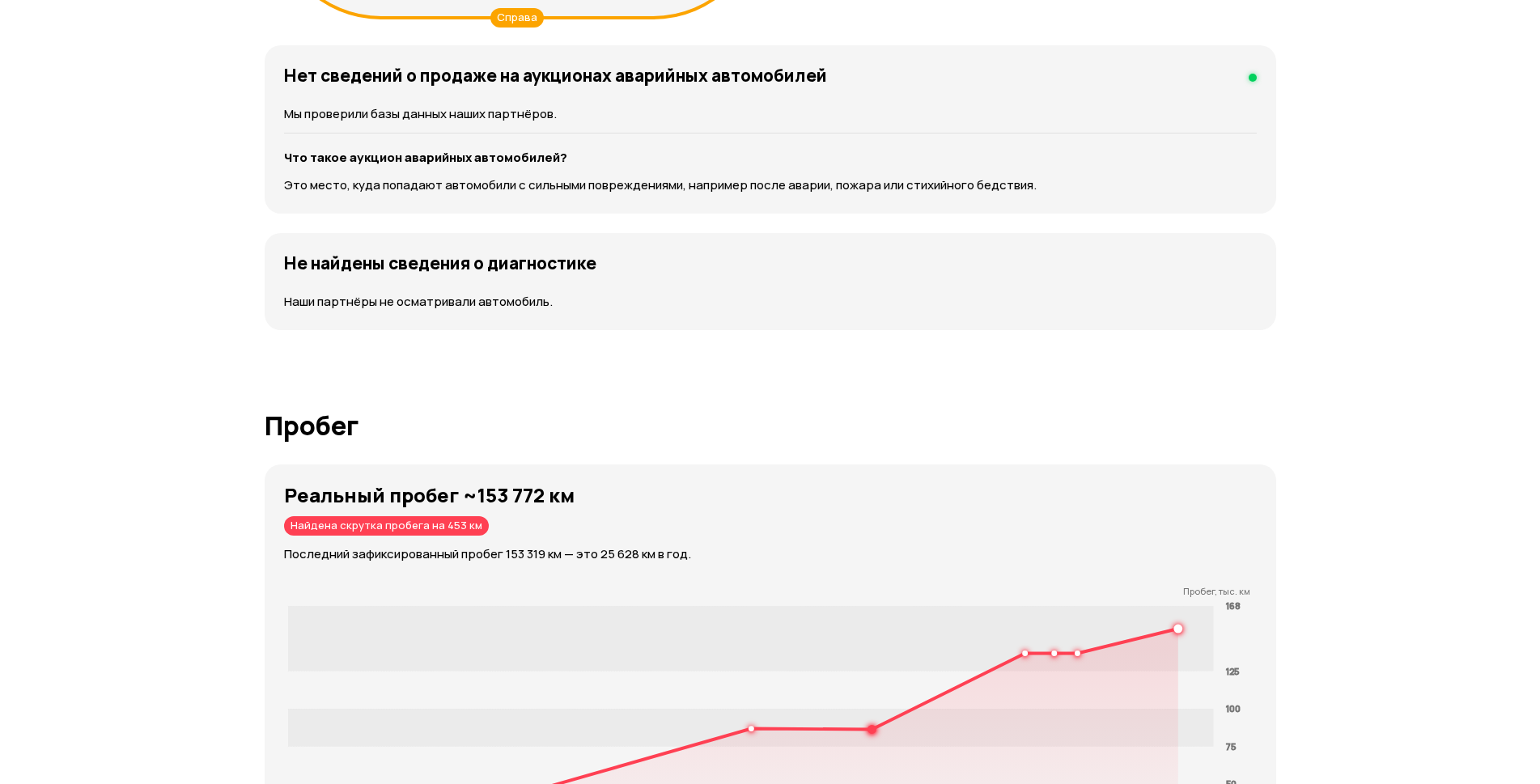
scroll to position [1617, 0]
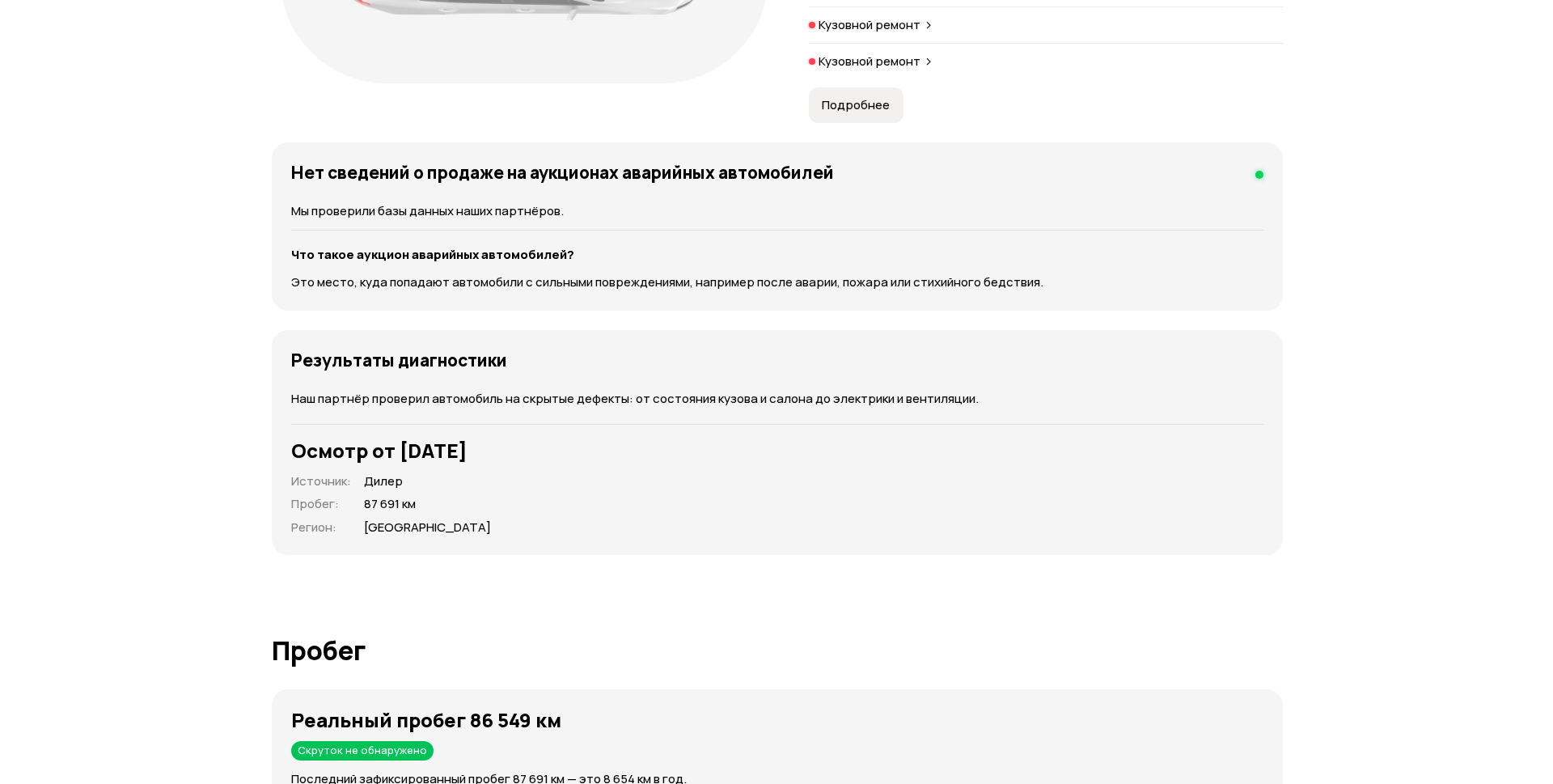
scroll to position [2264, 0]
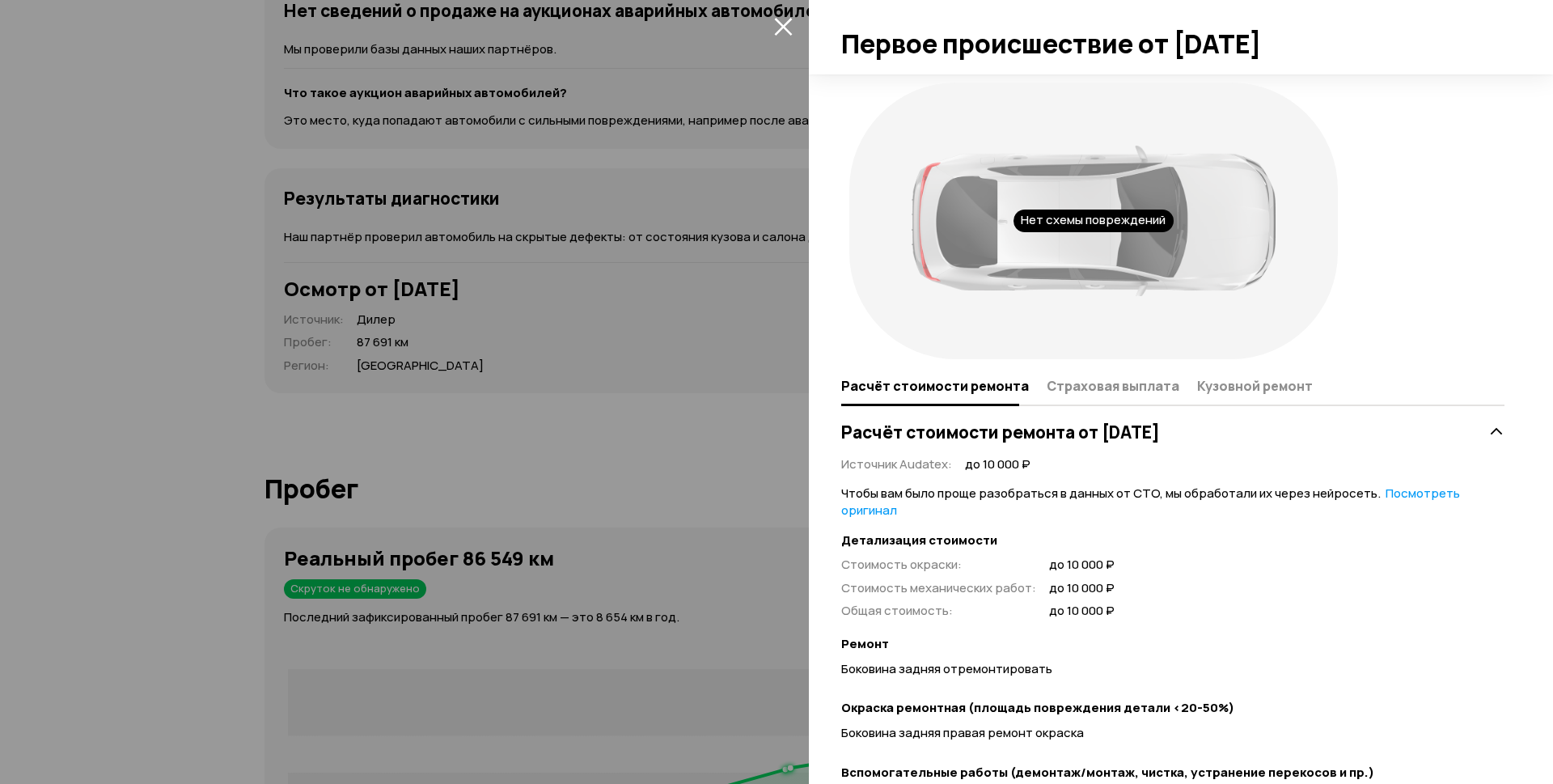
scroll to position [223, 0]
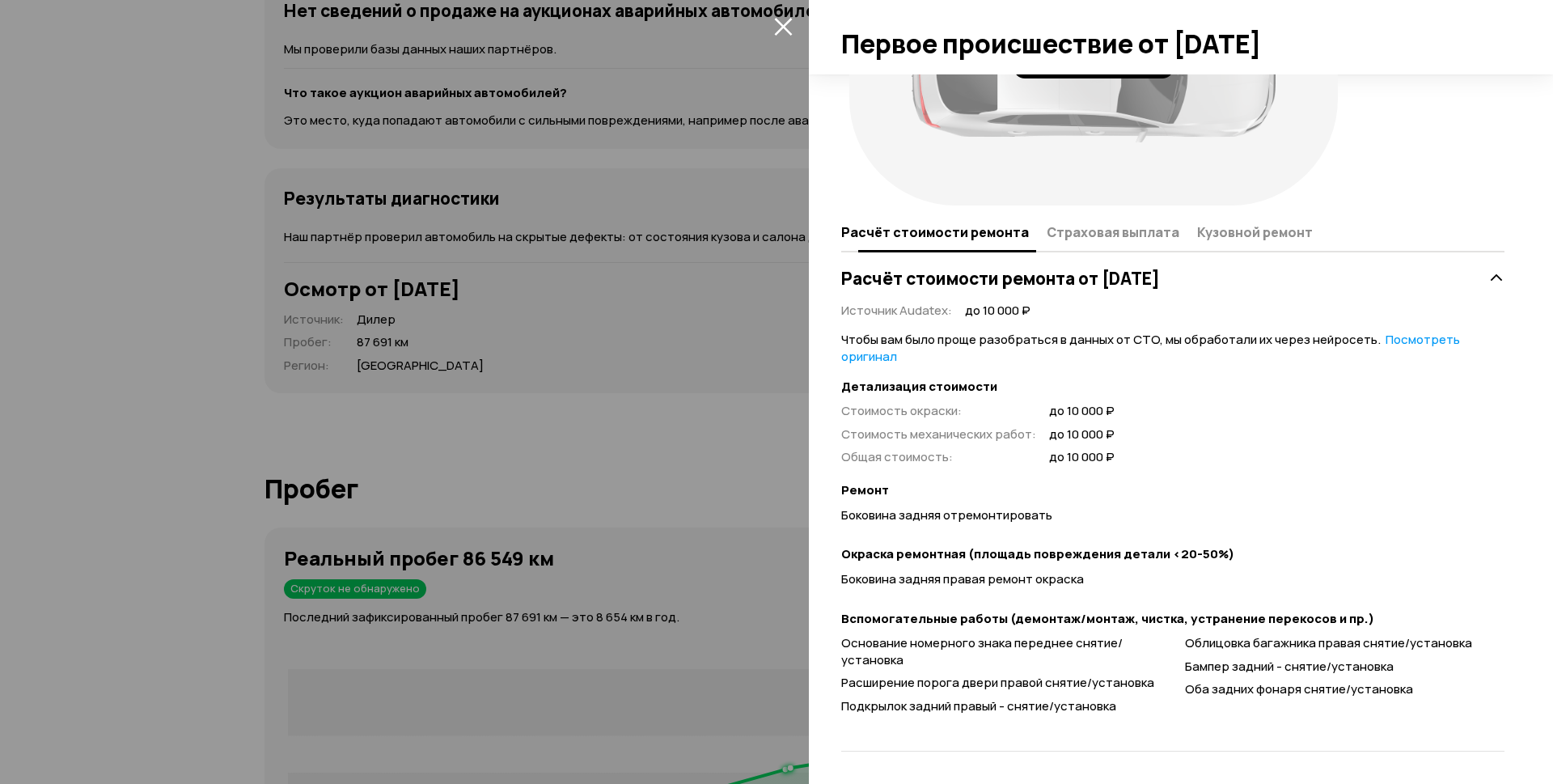
click at [1069, 233] on span "Страховая выплата" at bounding box center [1113, 231] width 133 height 16
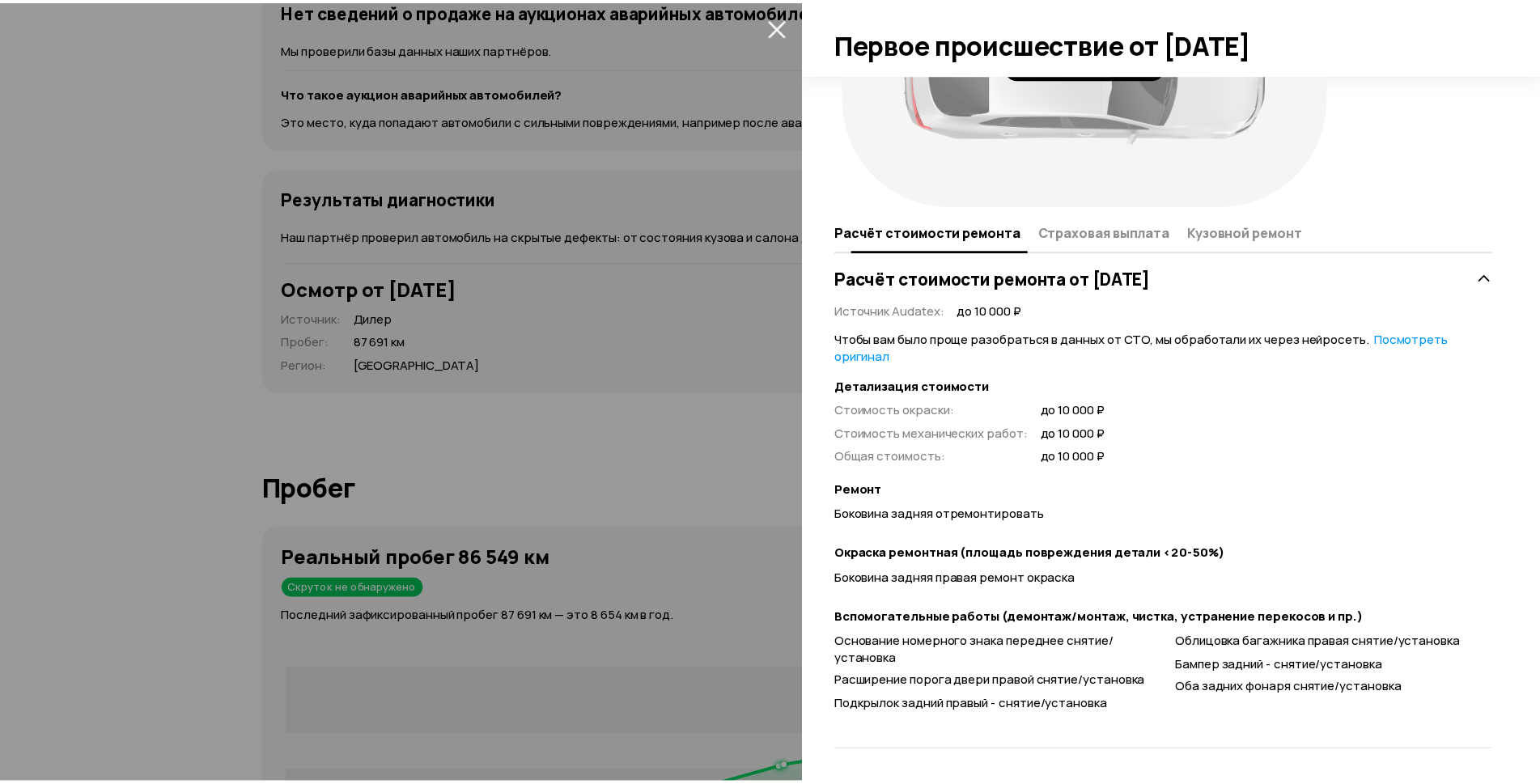
scroll to position [0, 0]
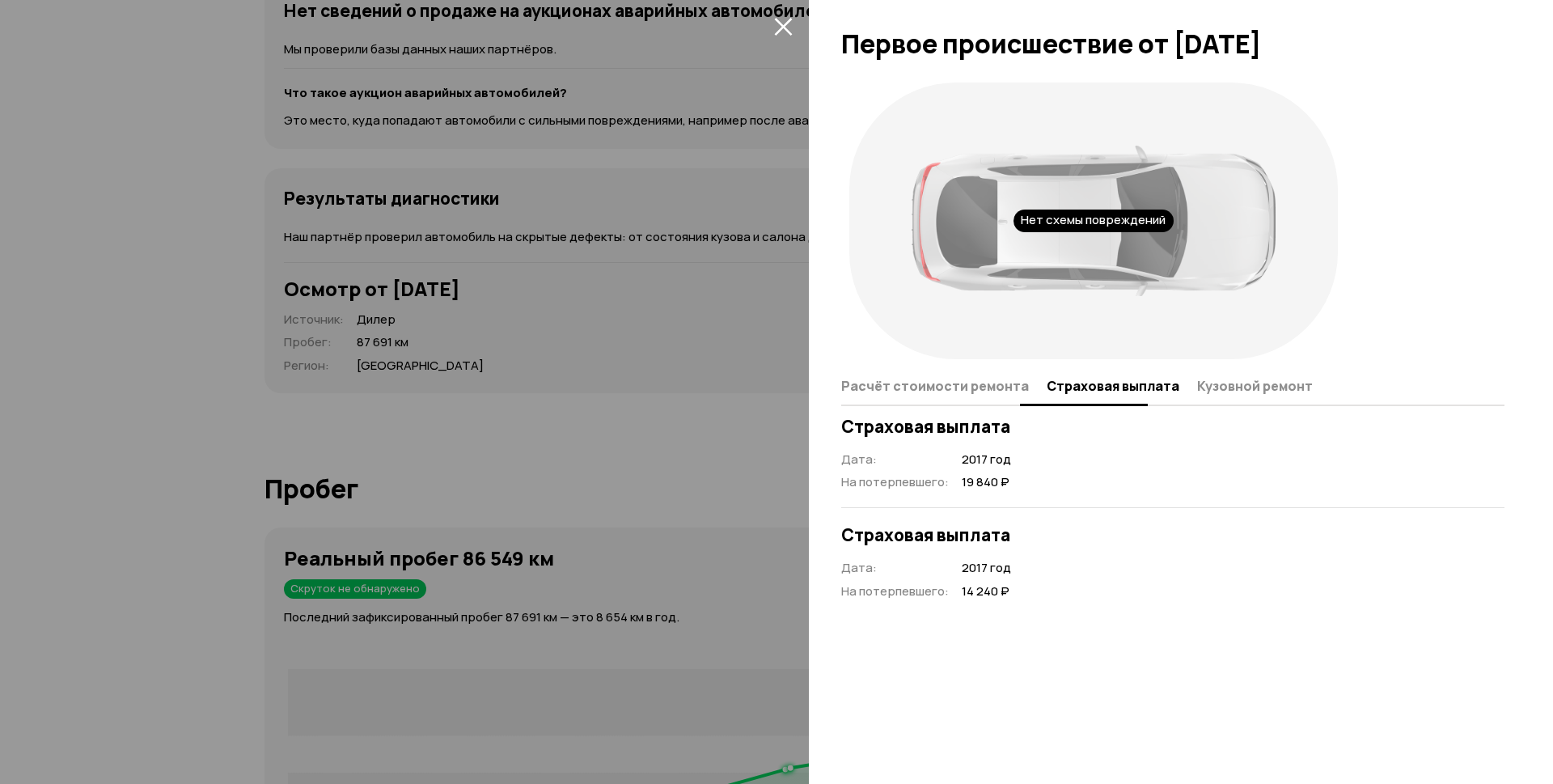
click at [959, 401] on button "Расчёт стоимости ремонта" at bounding box center [941, 385] width 201 height 32
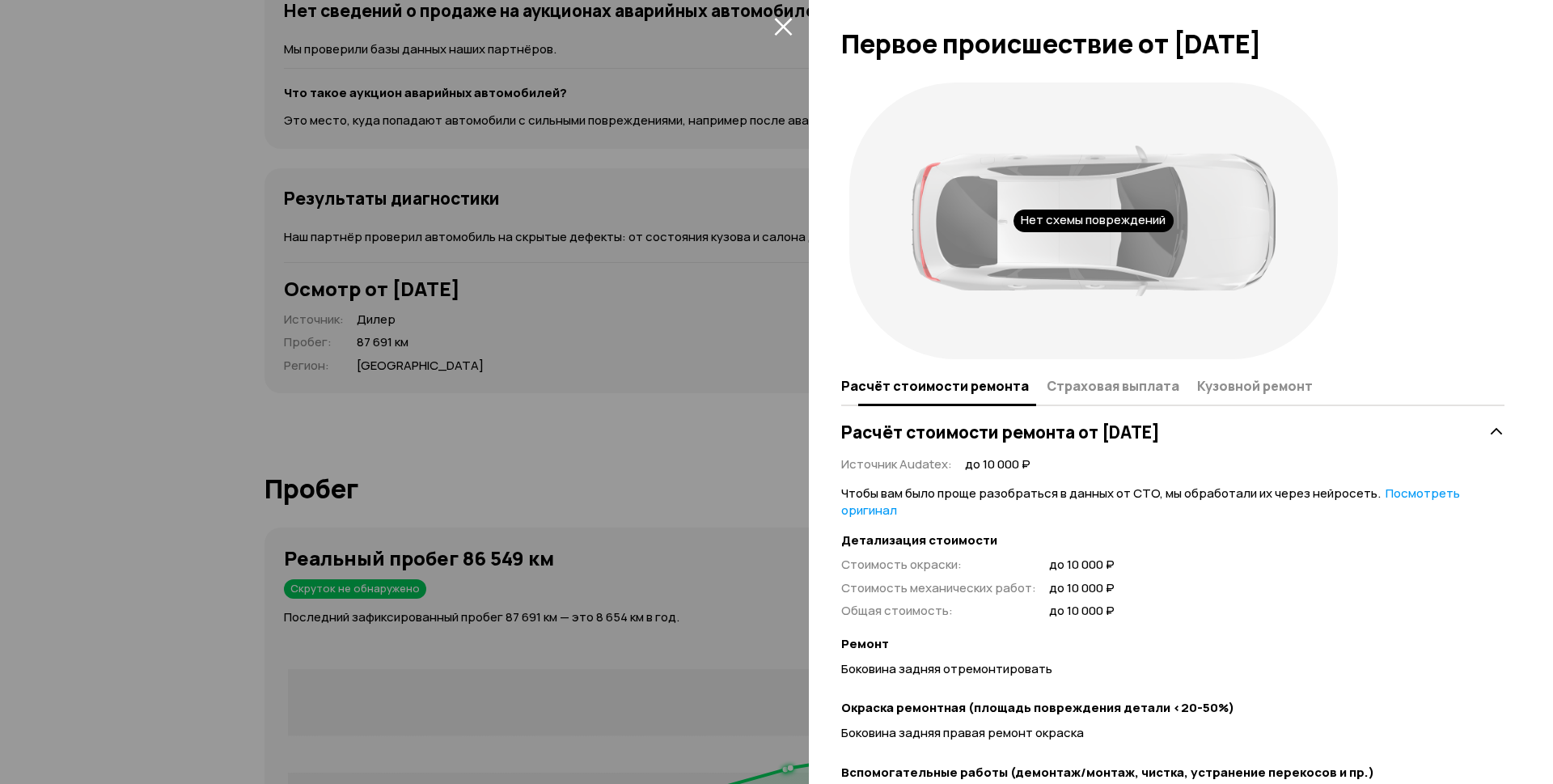
click at [1066, 393] on span "Страховая выплата" at bounding box center [1113, 386] width 133 height 16
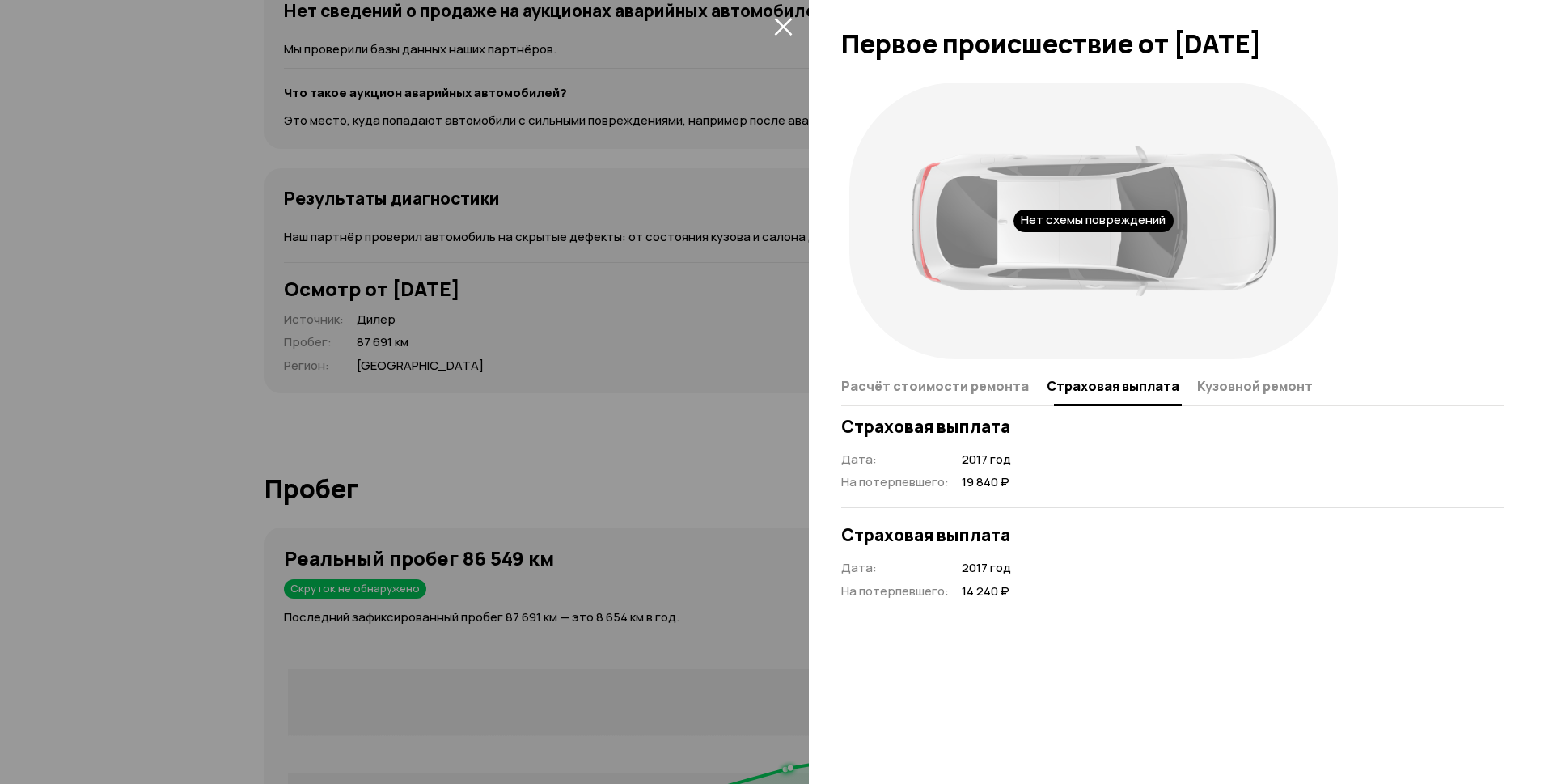
click at [1197, 393] on span "Кузовной ремонт" at bounding box center [1255, 386] width 116 height 16
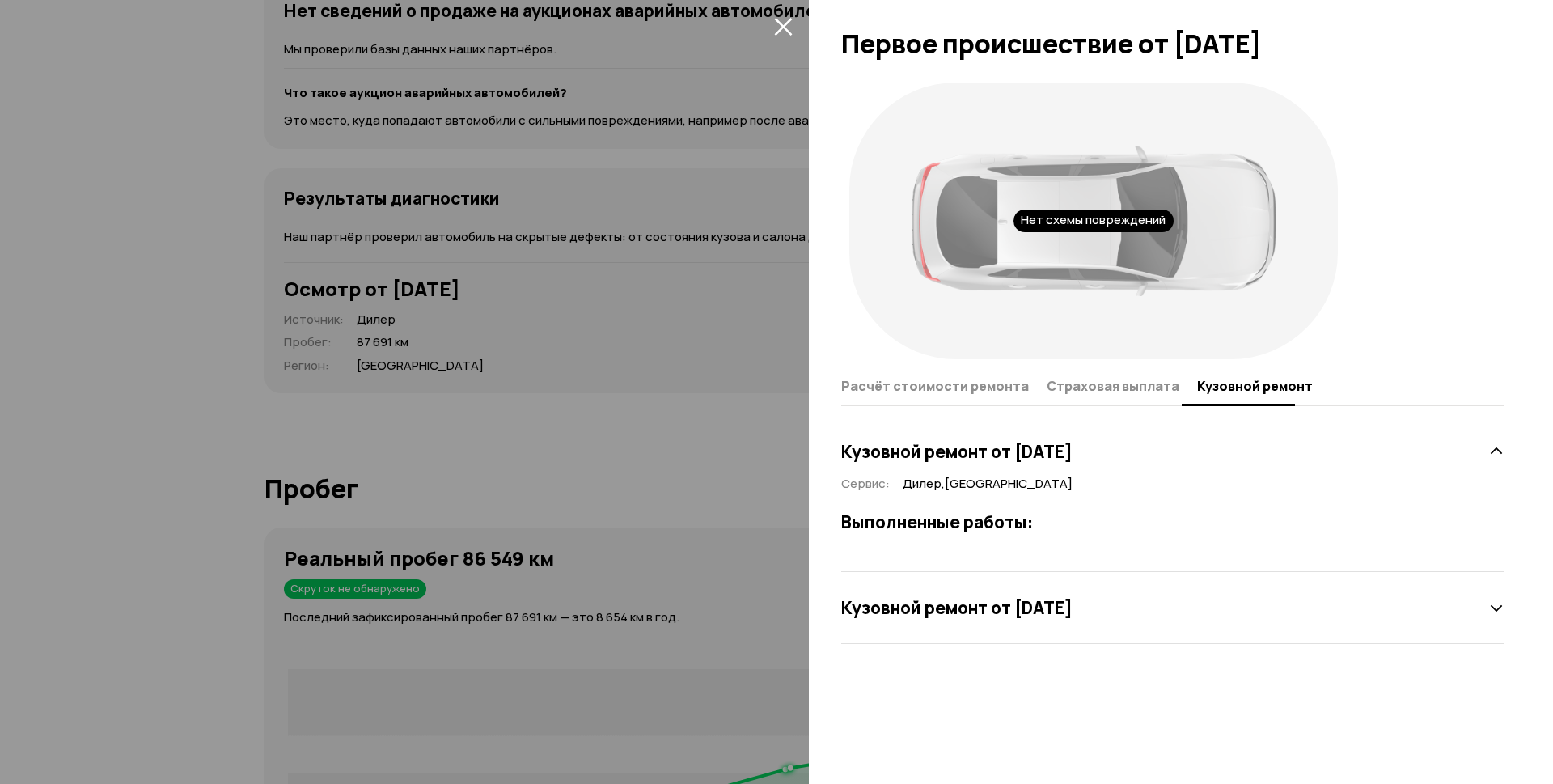
click at [784, 22] on icon "закрыть" at bounding box center [783, 26] width 18 height 18
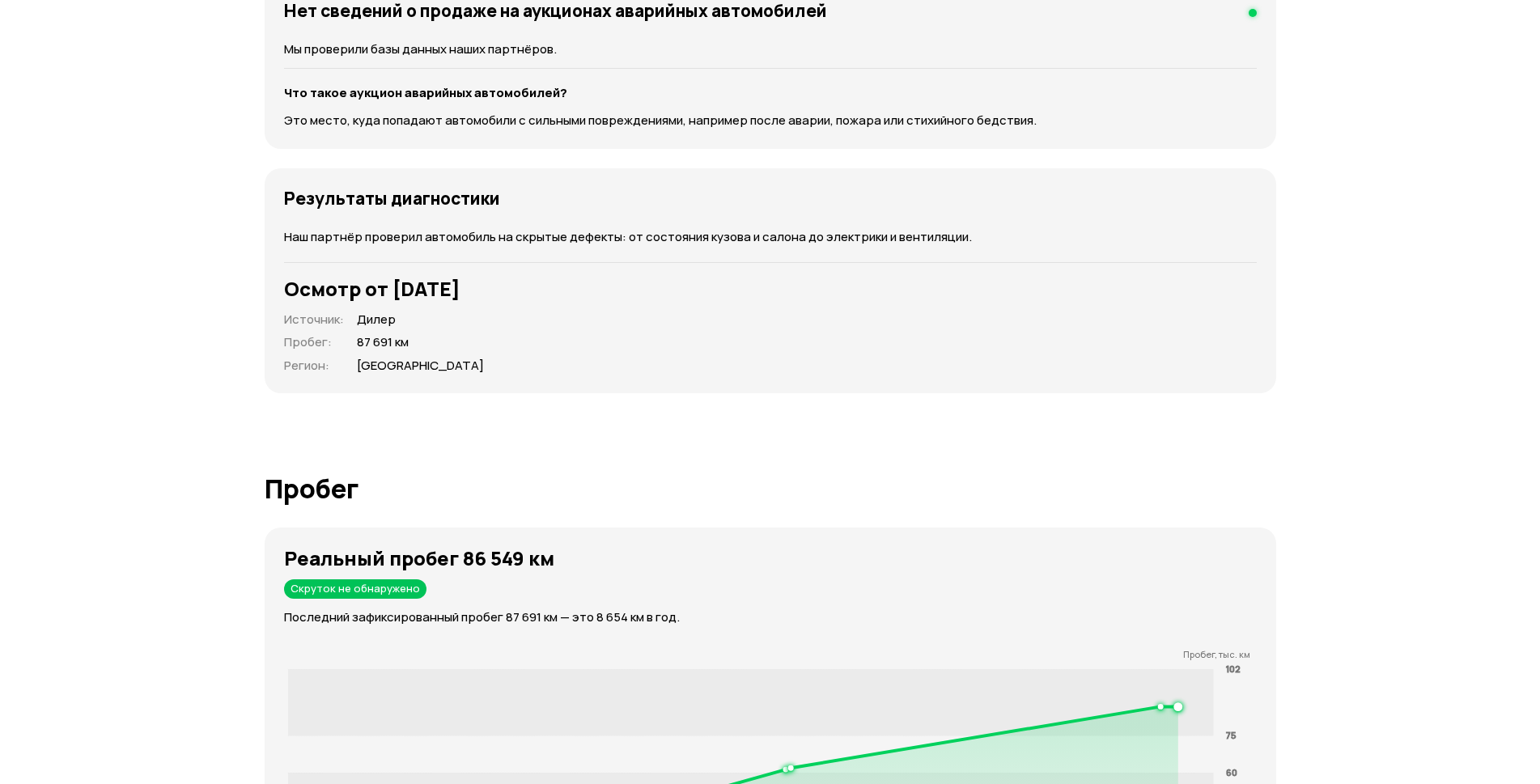
scroll to position [2022, 0]
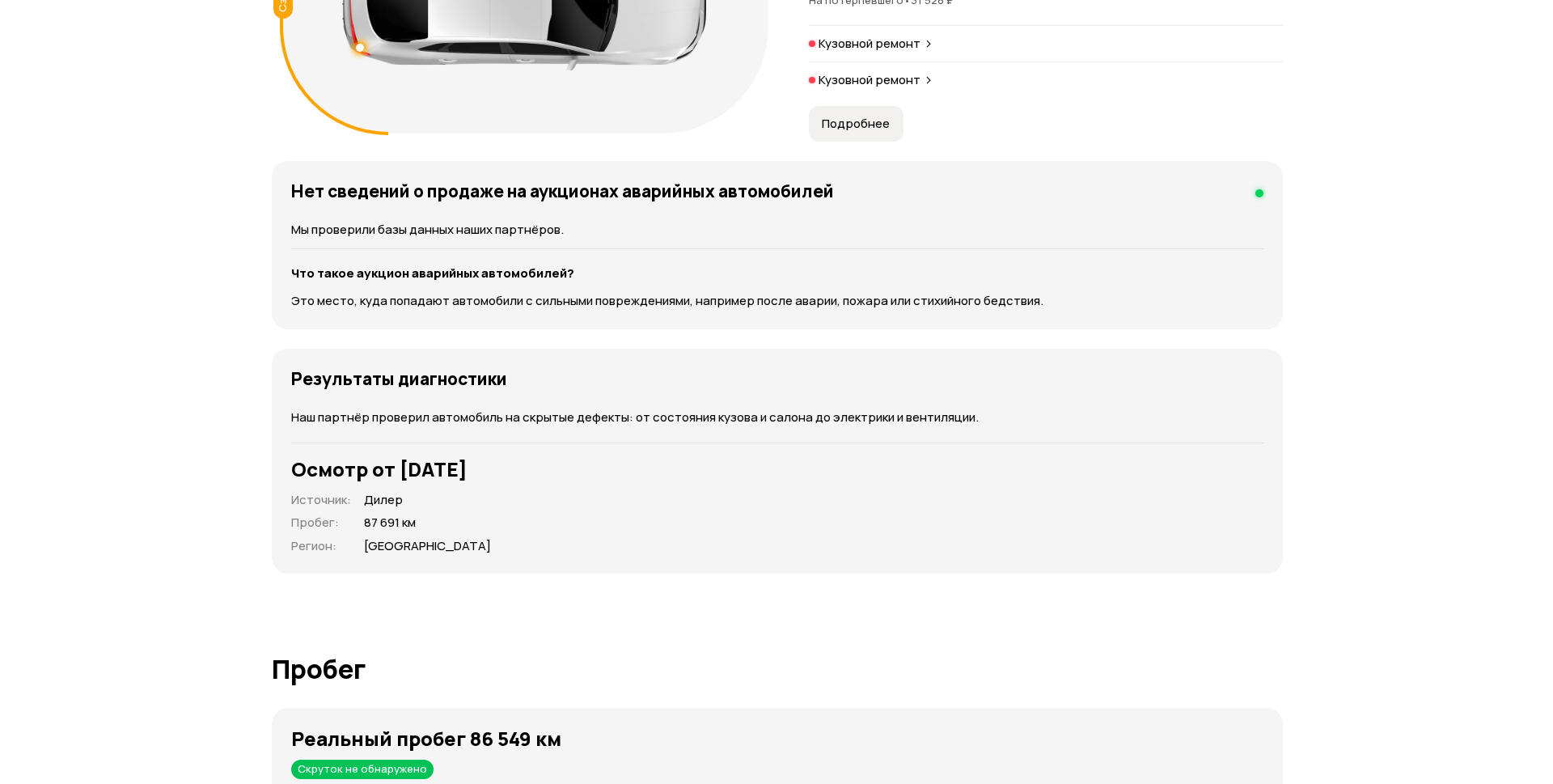
scroll to position [2264, 0]
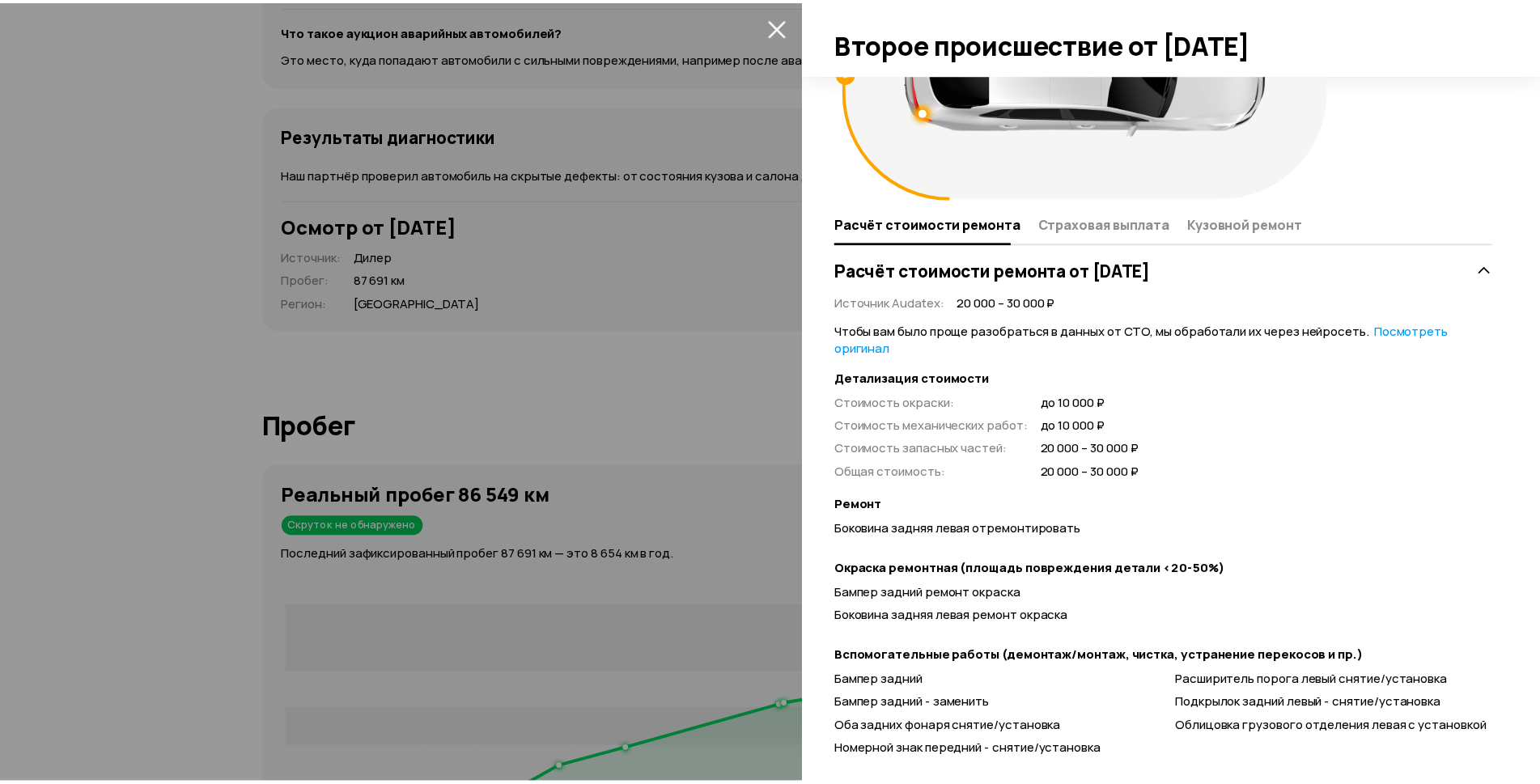
scroll to position [243, 0]
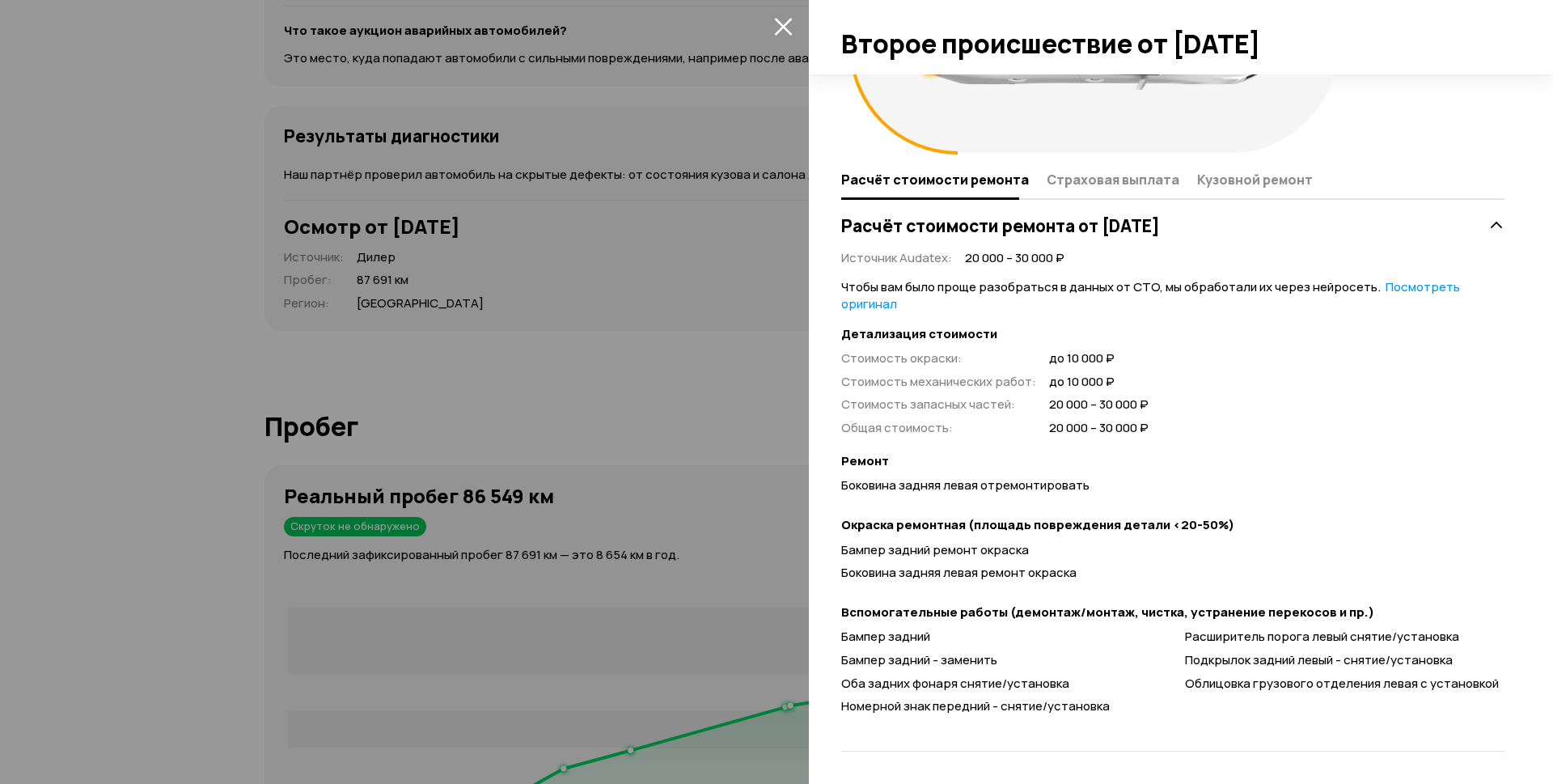
click at [780, 27] on icon "закрыть" at bounding box center [783, 26] width 18 height 18
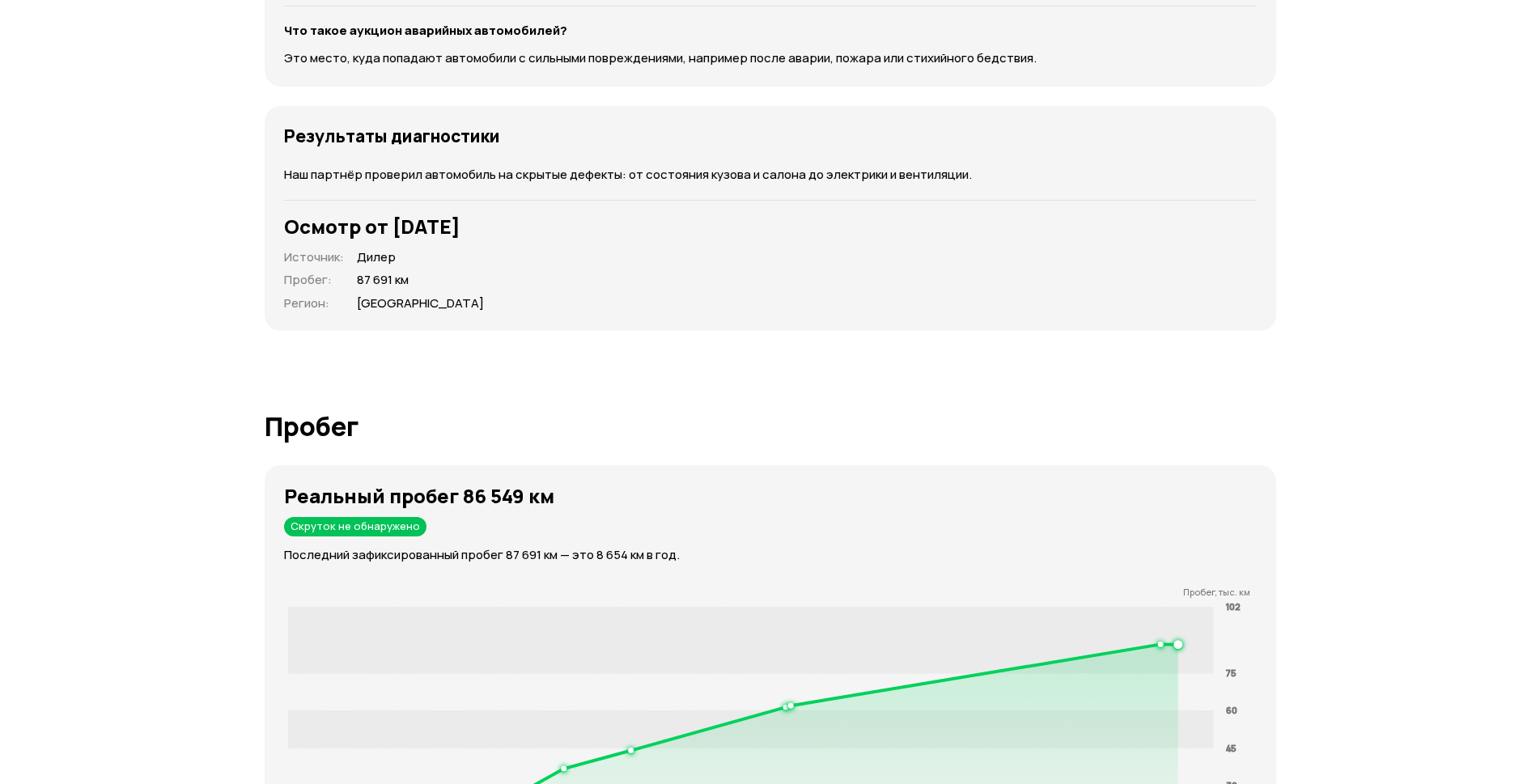
scroll to position [2103, 0]
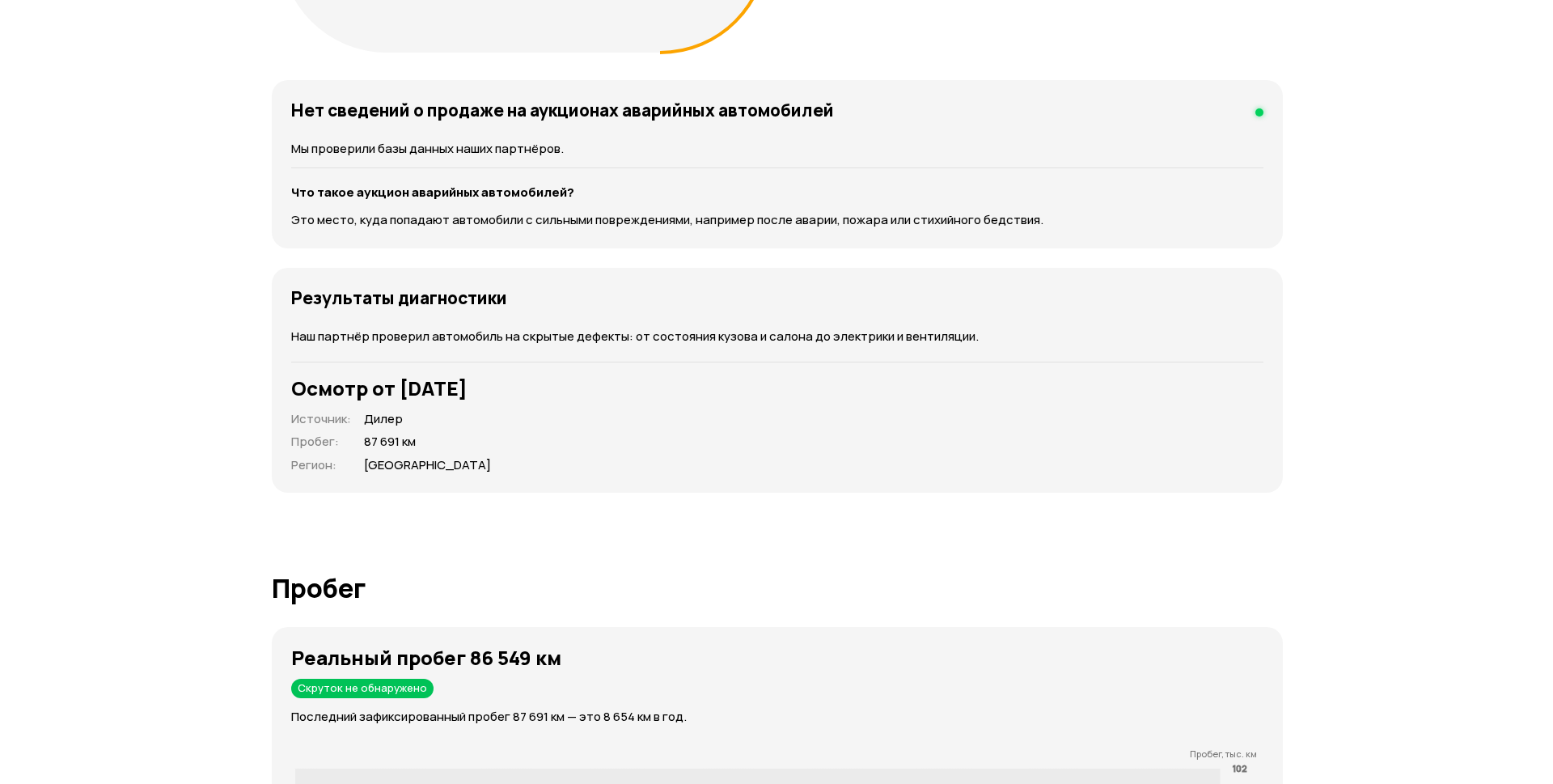
scroll to position [2264, 0]
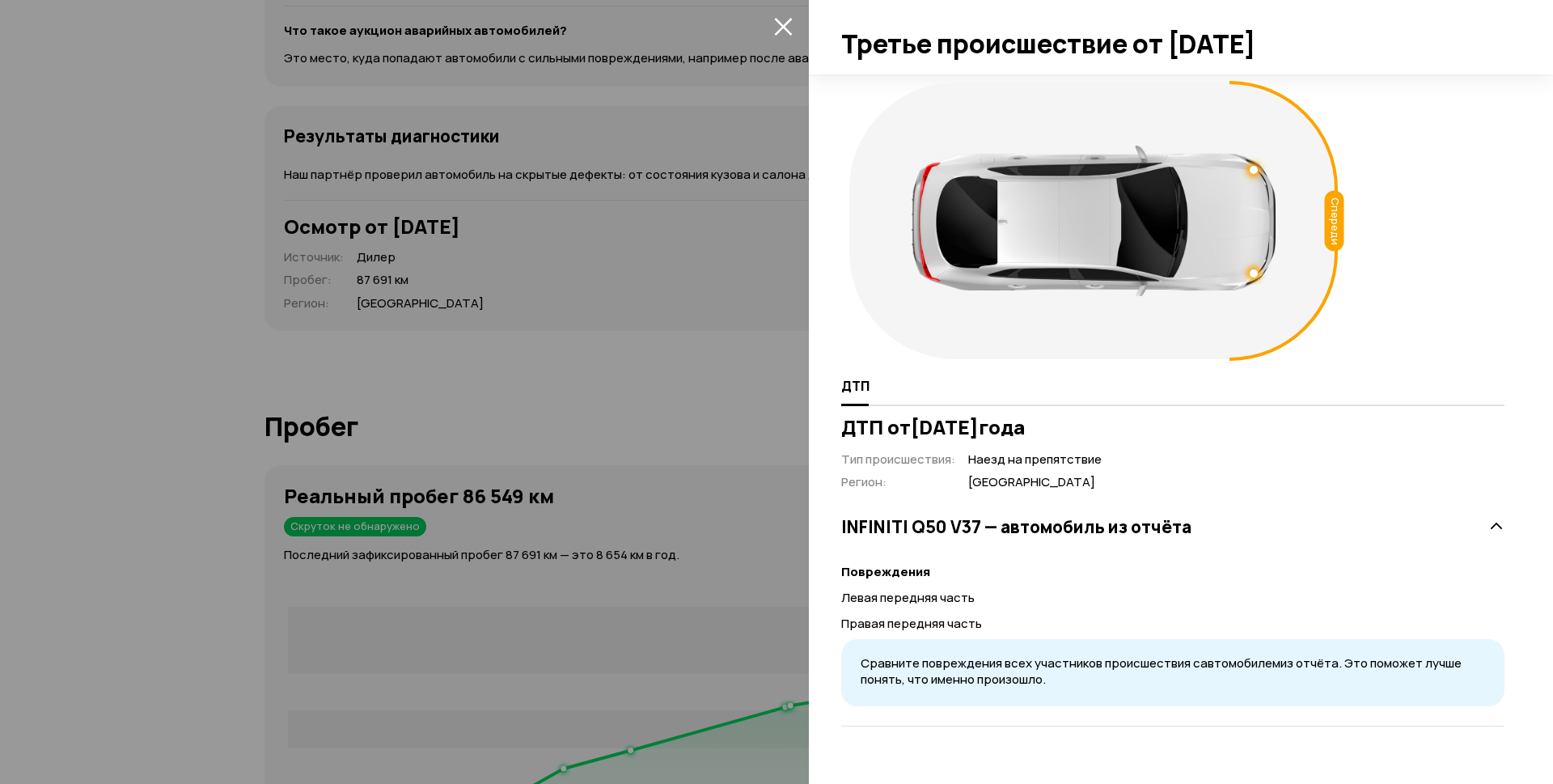
scroll to position [48, 0]
click at [1488, 534] on icon at bounding box center [1496, 527] width 16 height 16
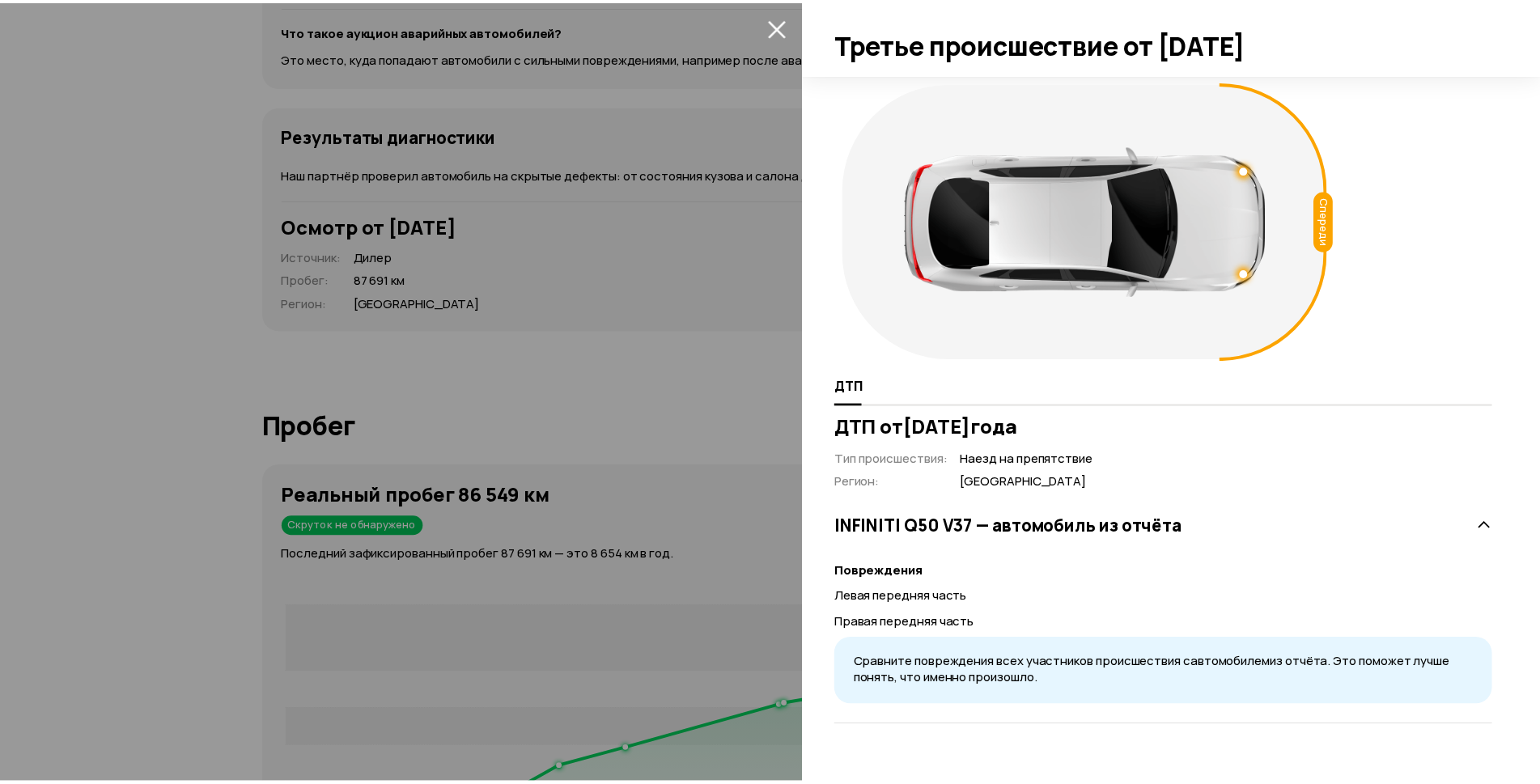
scroll to position [0, 0]
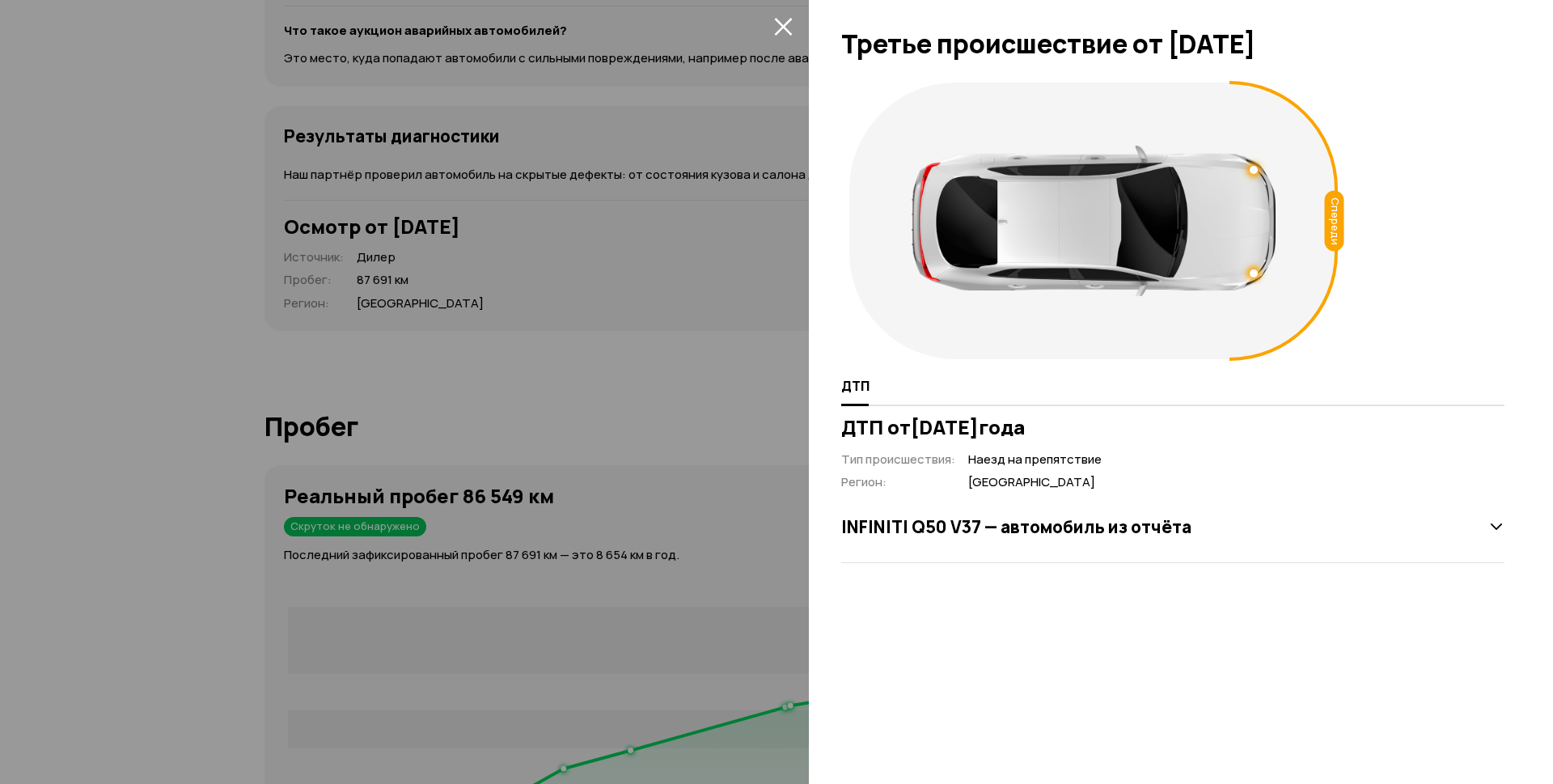
click at [1053, 537] on h3 "INFINITI Q50 V37 — автомобиль из отчёта" at bounding box center [1016, 527] width 350 height 21
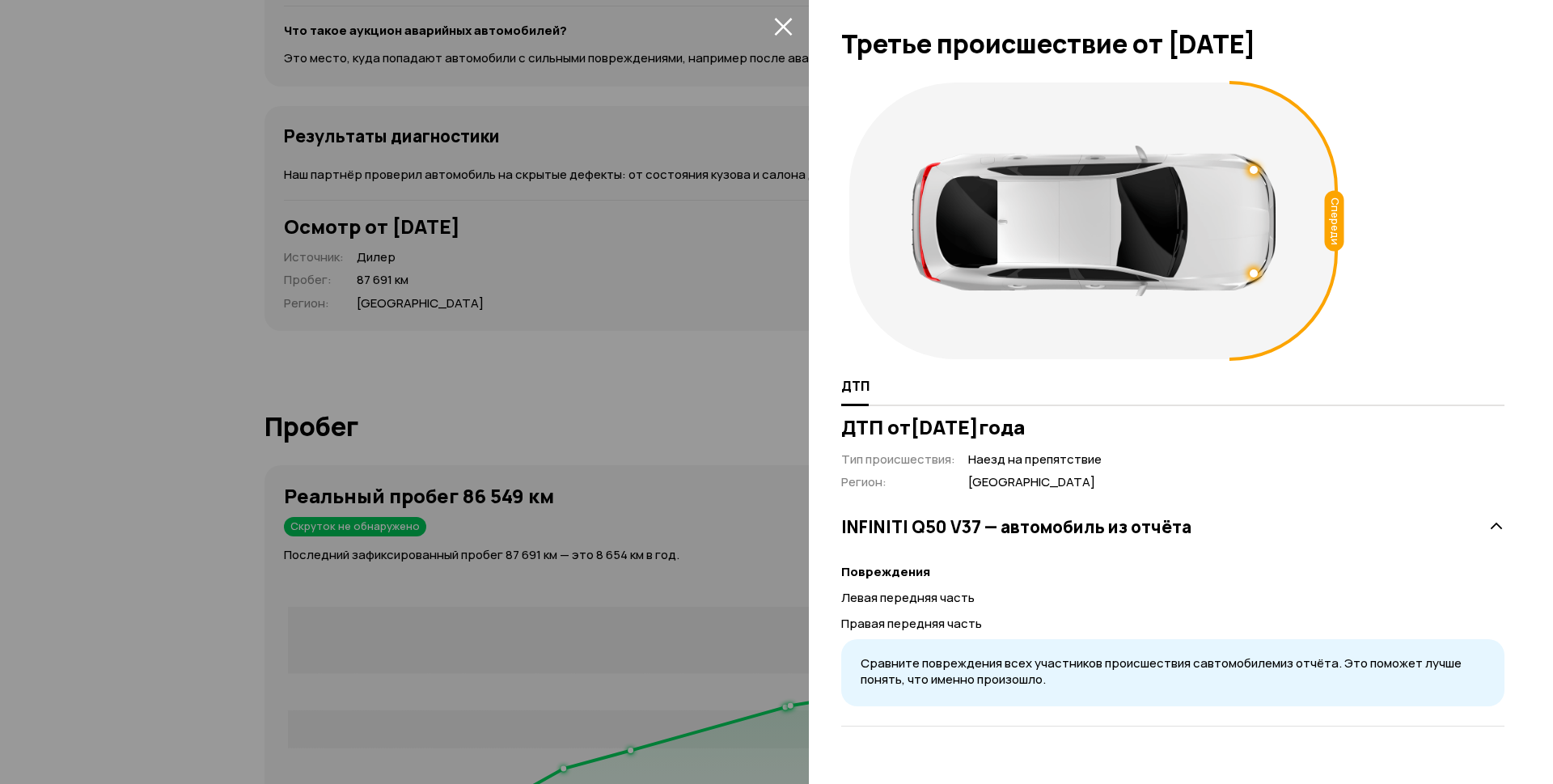
click at [777, 24] on icon "закрыть" at bounding box center [783, 26] width 18 height 18
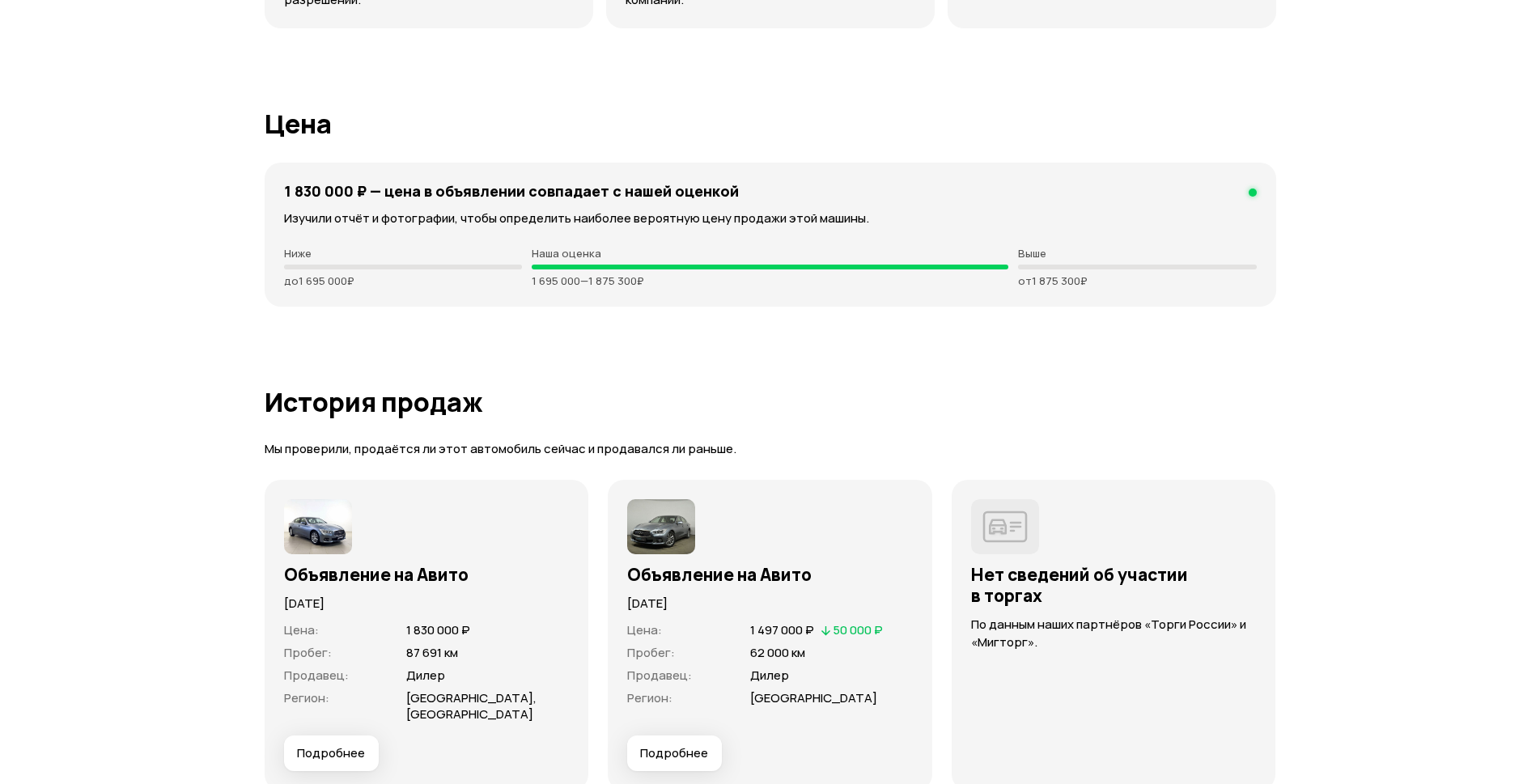
scroll to position [4610, 0]
